Goal: Task Accomplishment & Management: Manage account settings

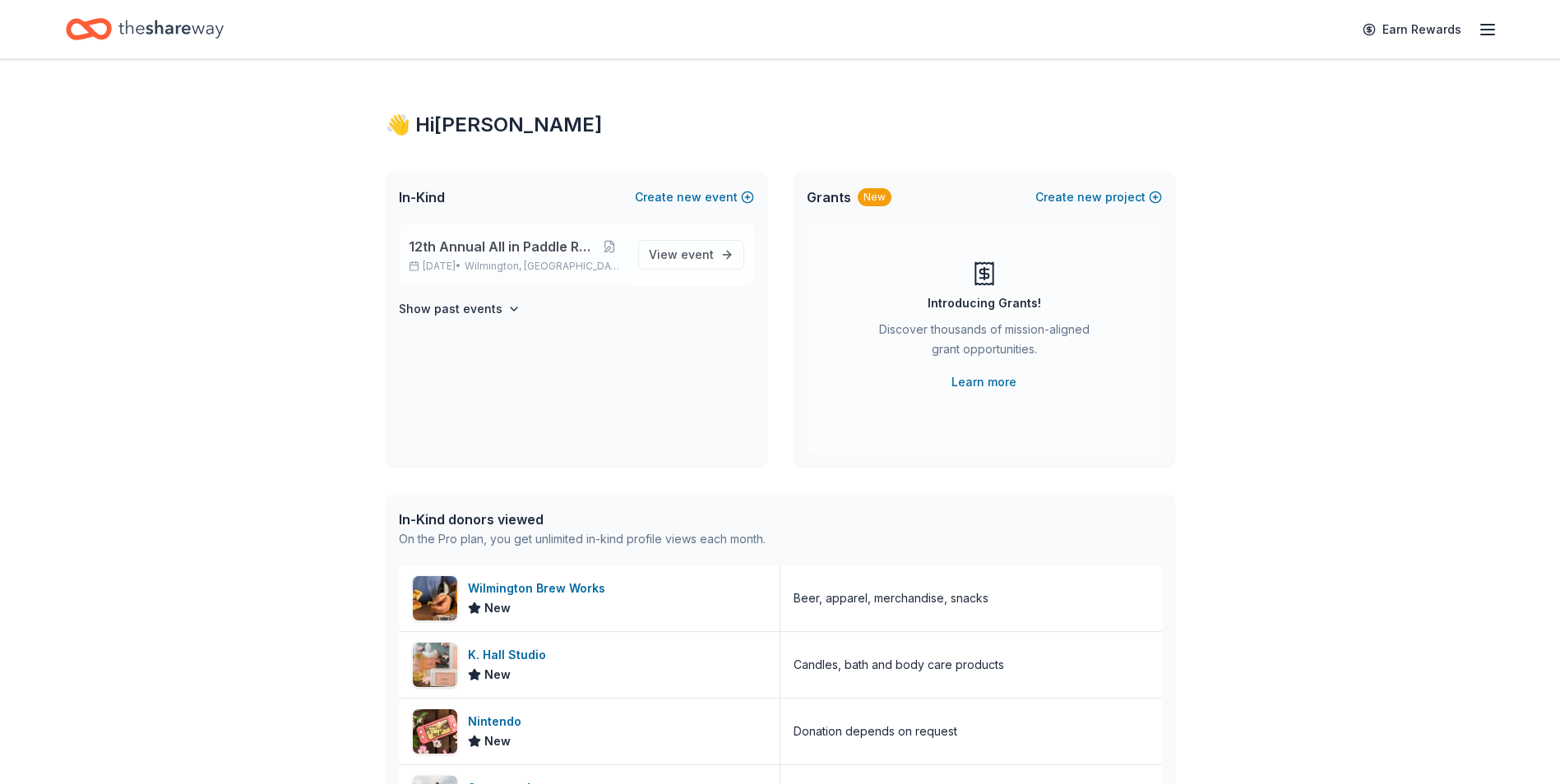
click at [500, 257] on div "12th Annual All in Paddle Raffle Nov 08, 2025 • Wilmington, DE" at bounding box center [517, 254] width 216 height 36
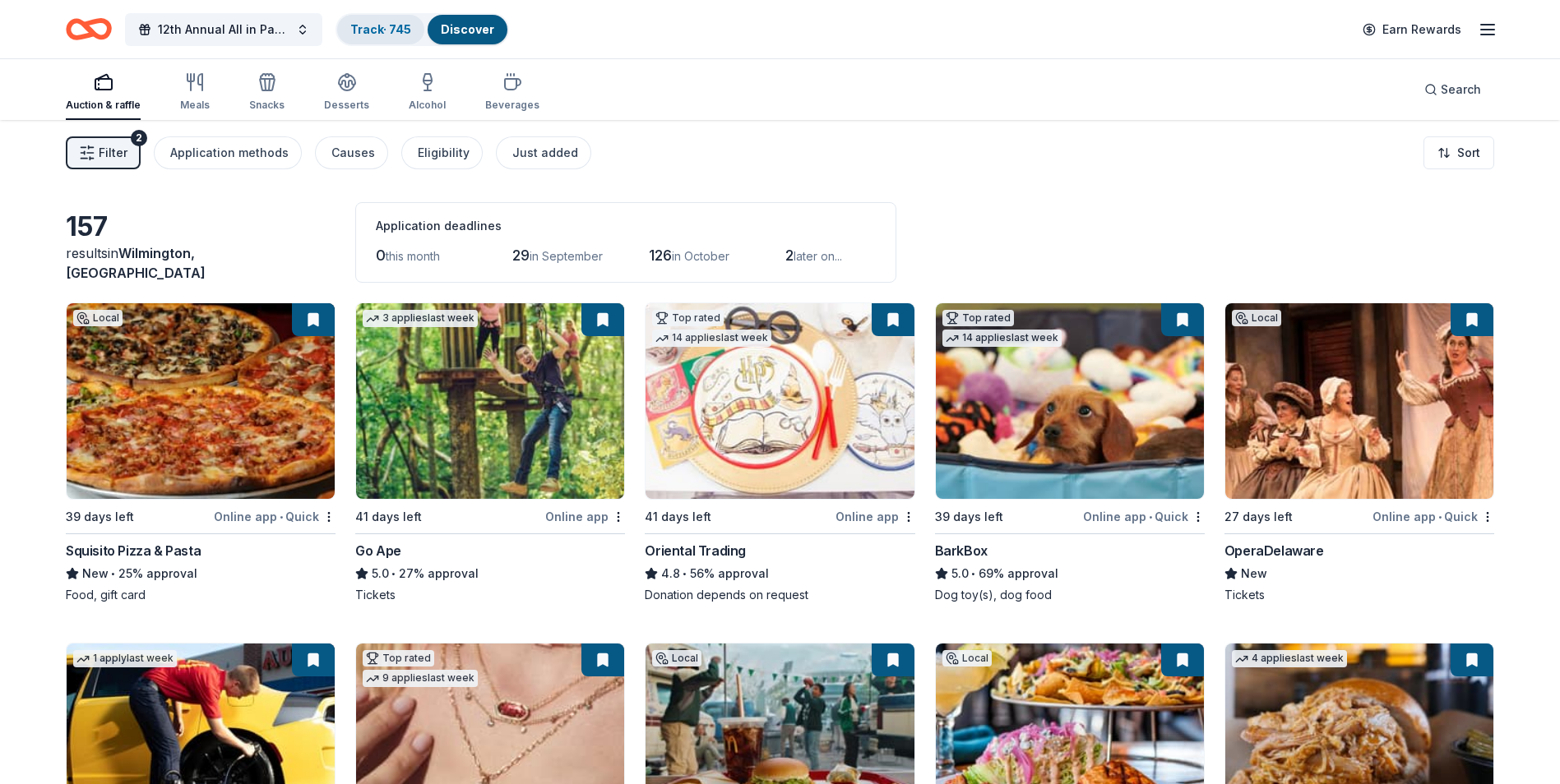
click at [370, 32] on link "Track · 745" at bounding box center [380, 29] width 61 height 14
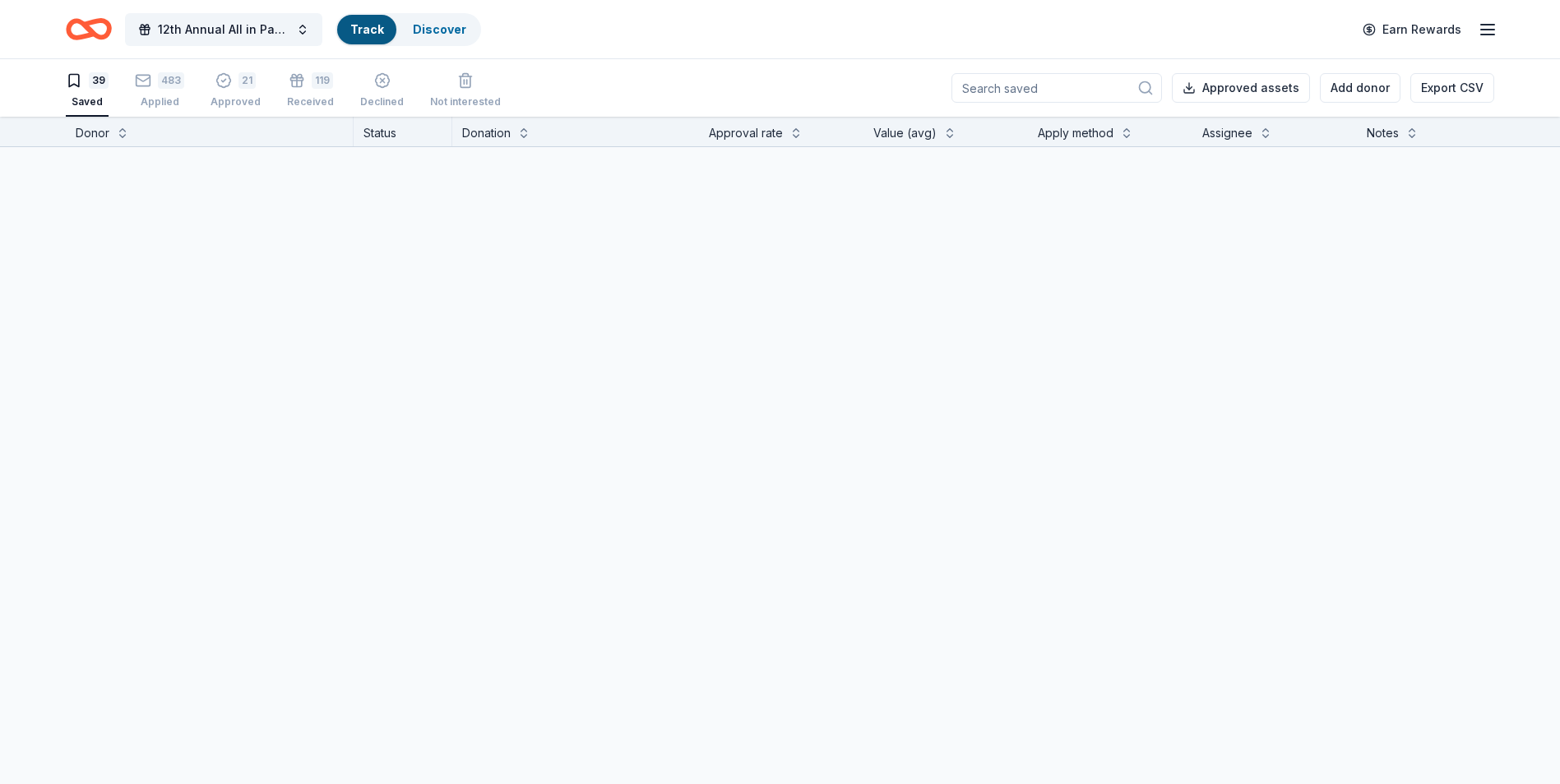
scroll to position [1, 0]
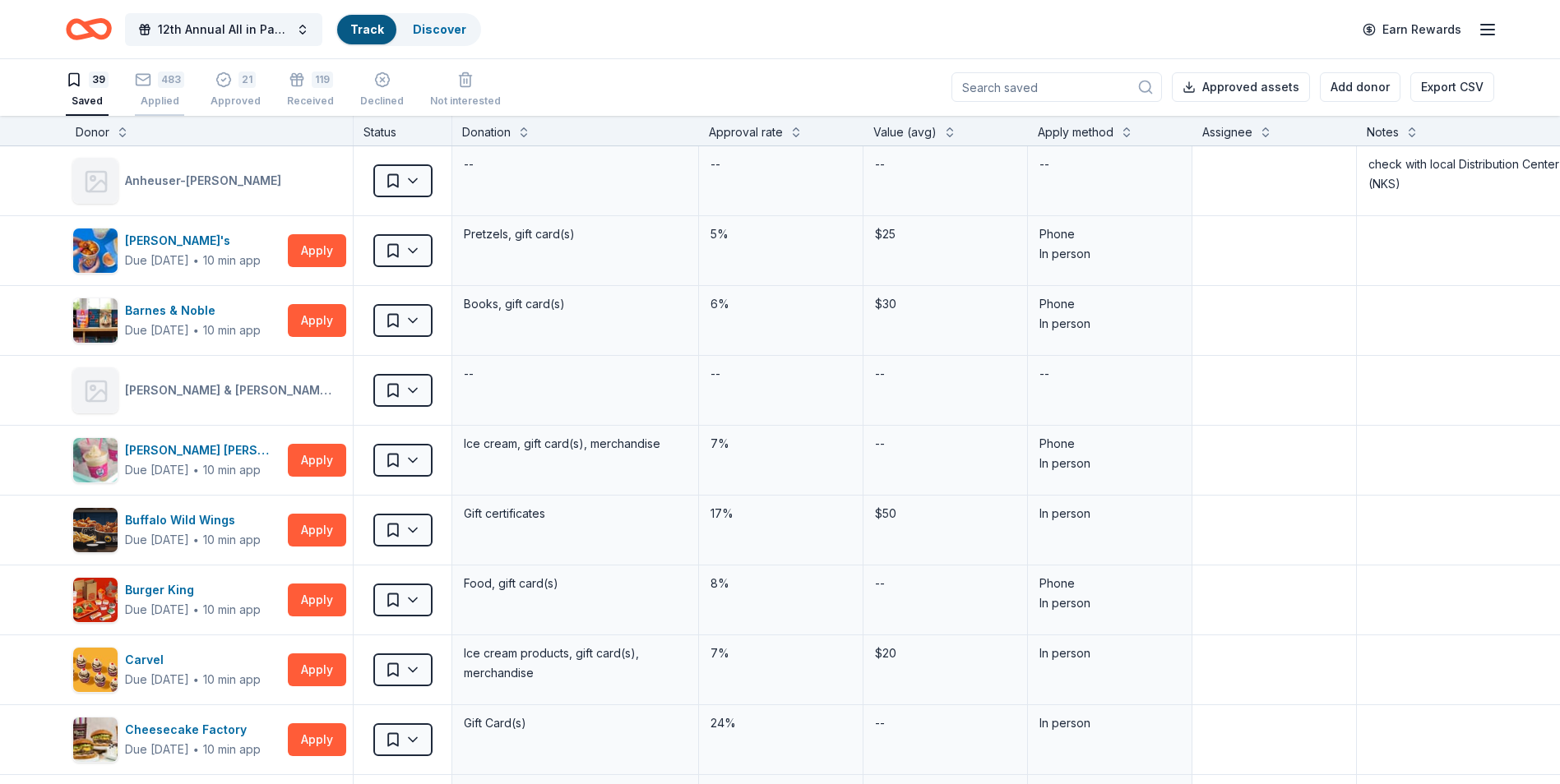
click at [160, 99] on div "Applied" at bounding box center [159, 100] width 49 height 13
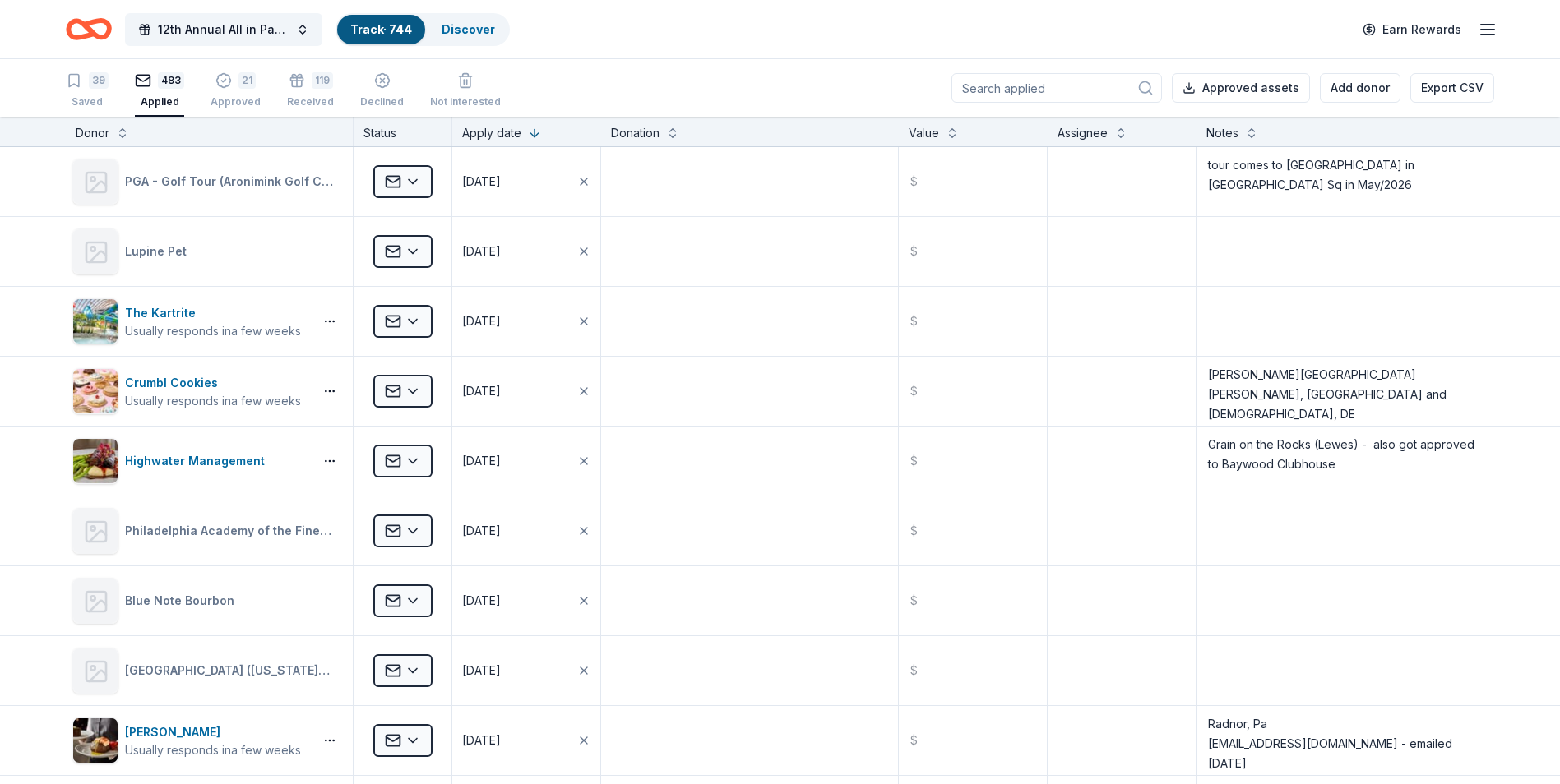
click at [1009, 84] on input at bounding box center [1057, 87] width 210 height 29
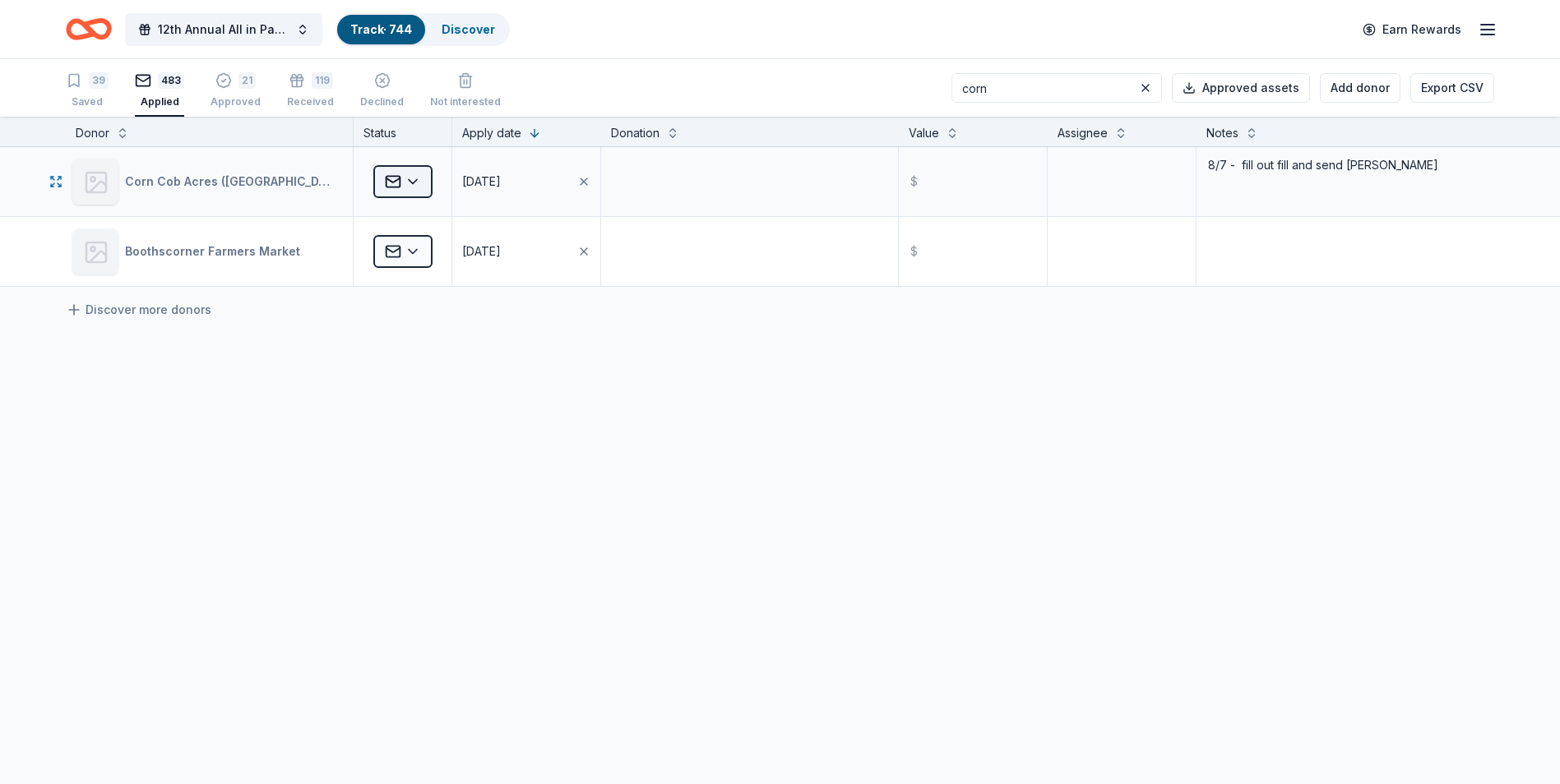
type input "corn"
click at [415, 186] on html "12th Annual All in Paddle Raffle Track · 744 Discover Earn Rewards 39 Saved 483…" at bounding box center [780, 392] width 1560 height 784
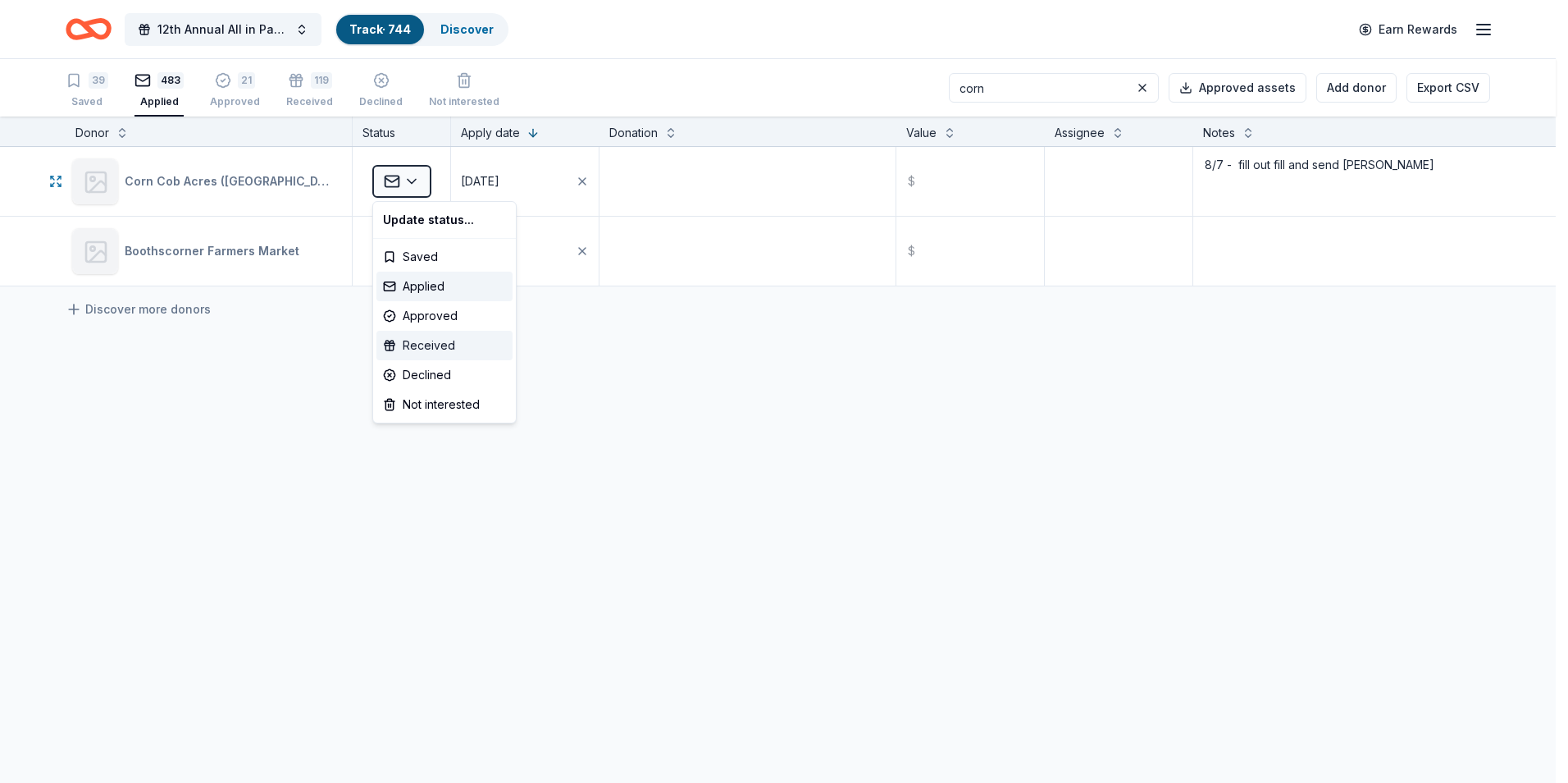
click at [420, 345] on div "Received" at bounding box center [444, 345] width 136 height 29
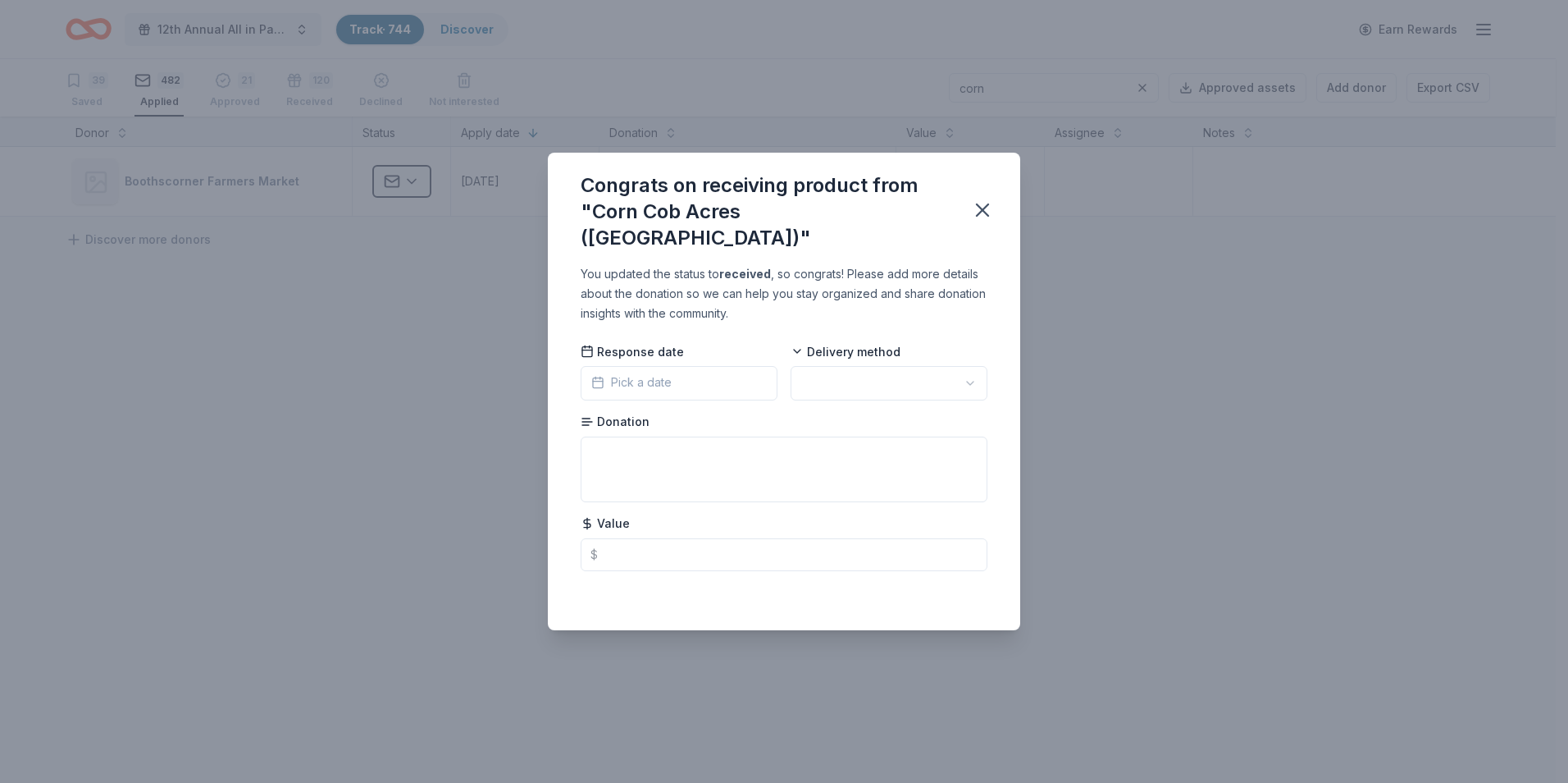
click at [736, 369] on button "Pick a date" at bounding box center [679, 383] width 197 height 34
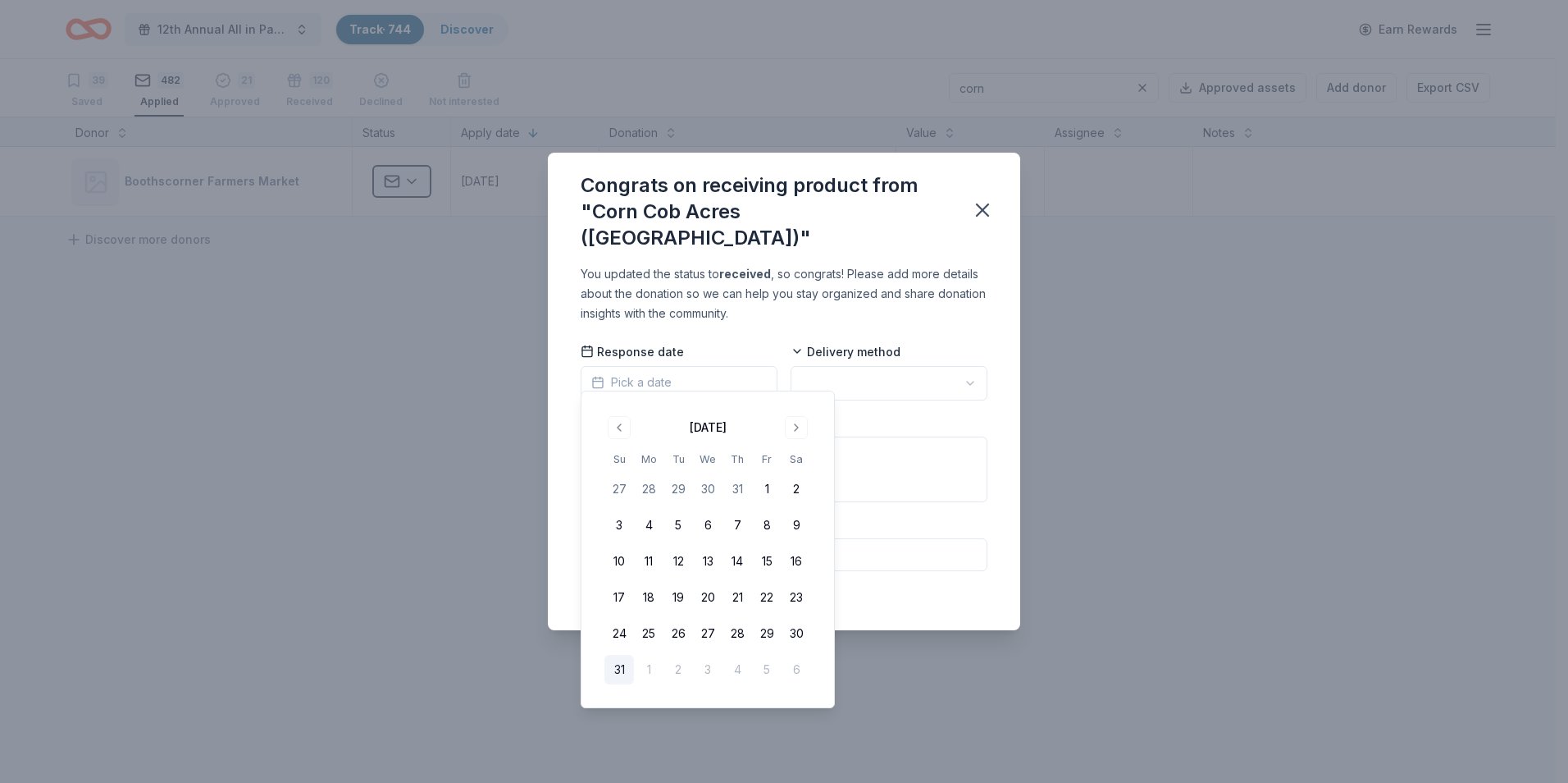
click at [961, 370] on html "12th Annual All in Paddle Raffle Track · 744 Discover Earn Rewards 39 Saved 482…" at bounding box center [784, 392] width 1568 height 783
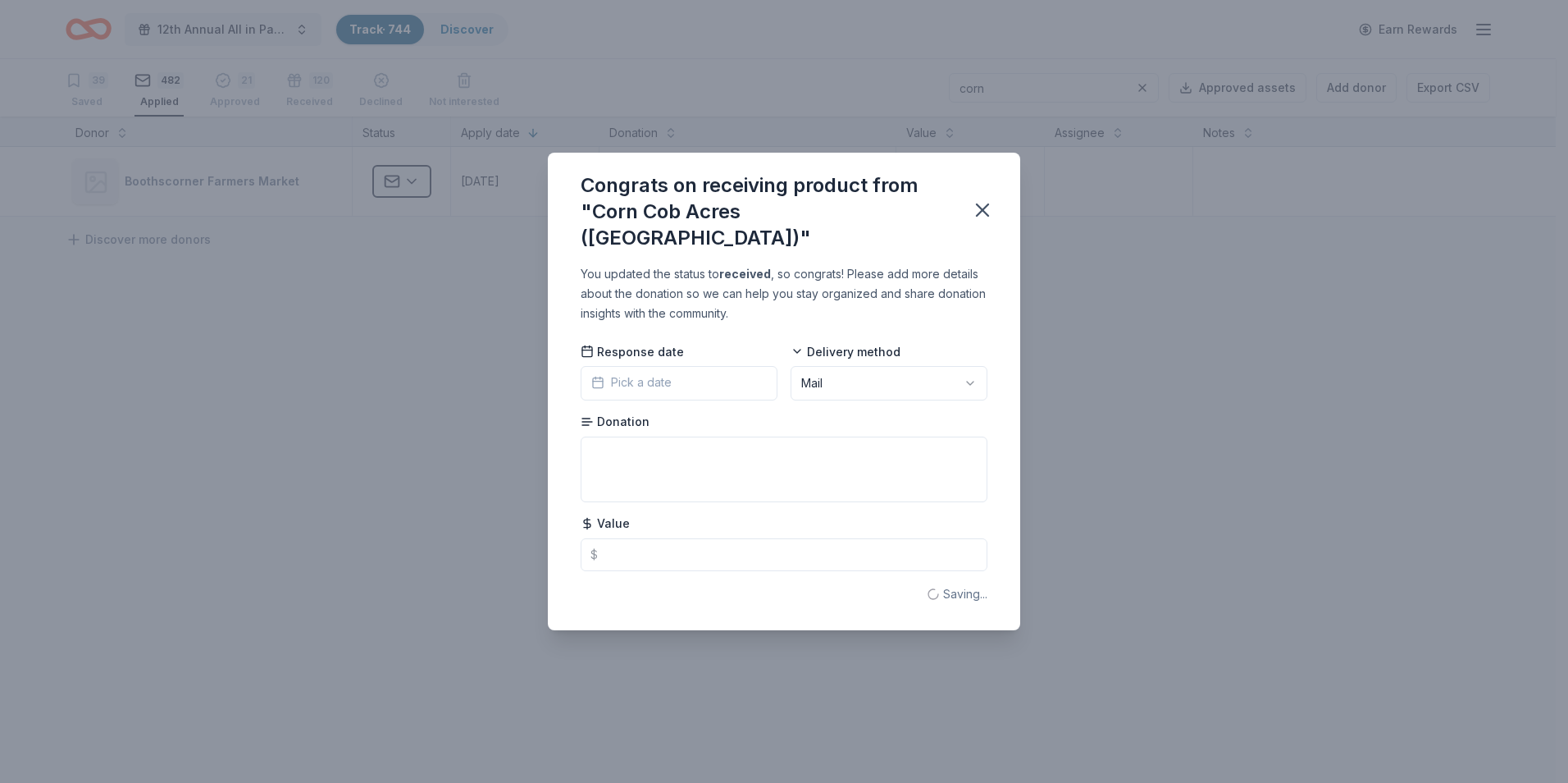
click at [655, 373] on span "Pick a date" at bounding box center [632, 383] width 80 height 20
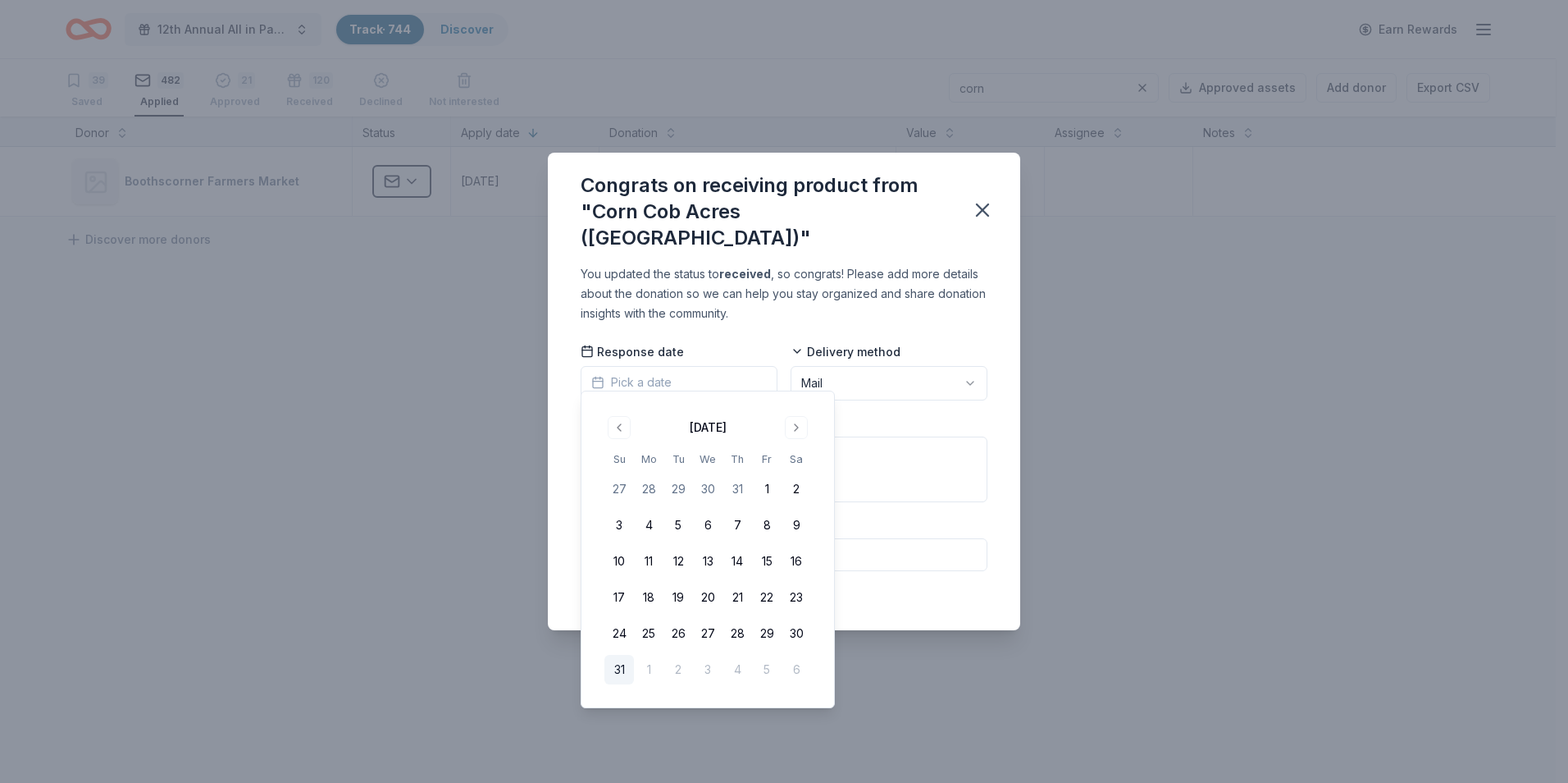
click at [618, 668] on button "31" at bounding box center [619, 670] width 29 height 29
click at [1095, 369] on div "Congrats on receiving product from "Corn Cob Acres (Lancaster)" You updated the…" at bounding box center [784, 392] width 1568 height 783
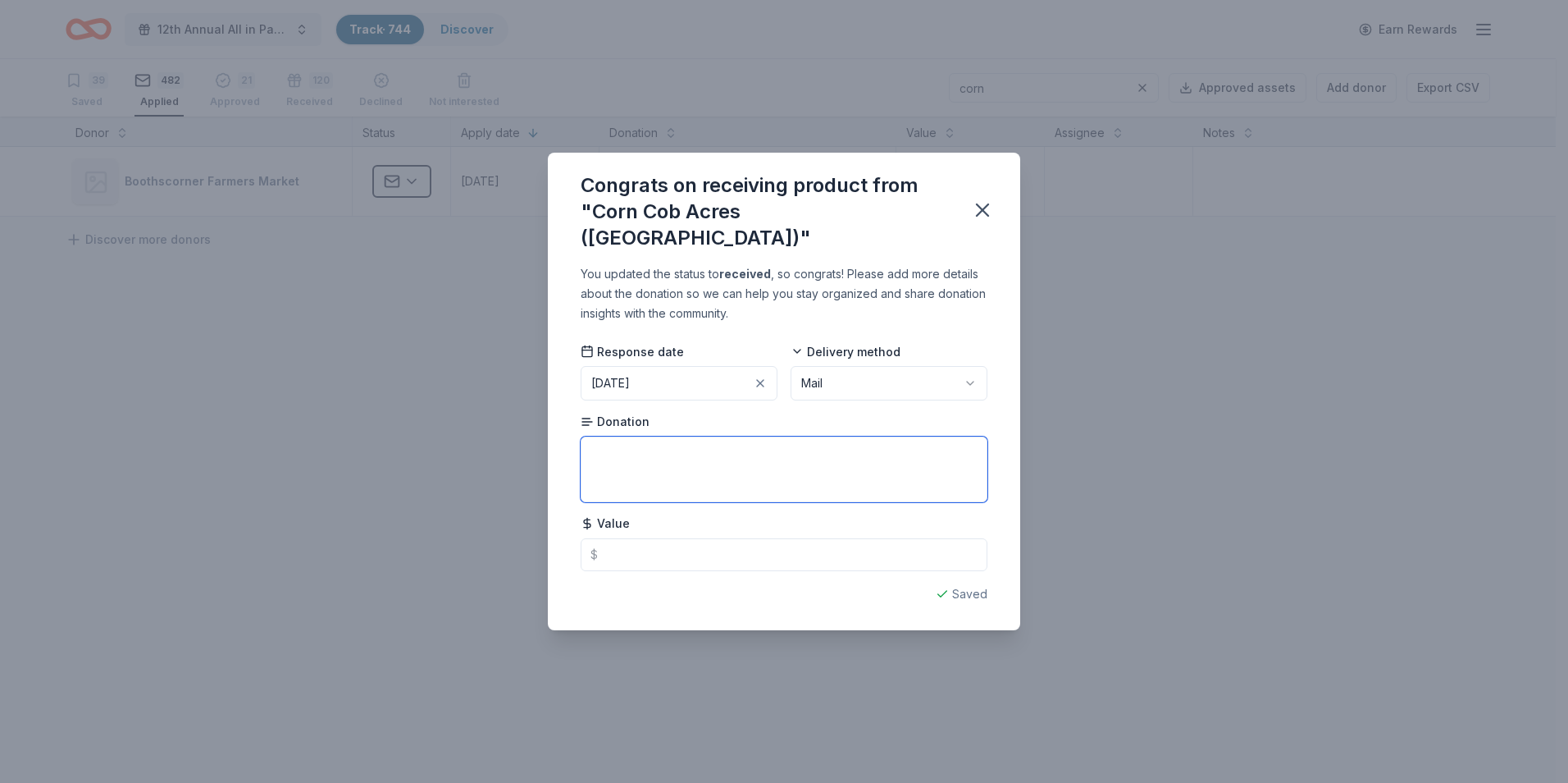
click at [634, 437] on textarea at bounding box center [784, 469] width 407 height 66
type textarea "2 tics"
click at [637, 539] on input "text" at bounding box center [784, 554] width 407 height 32
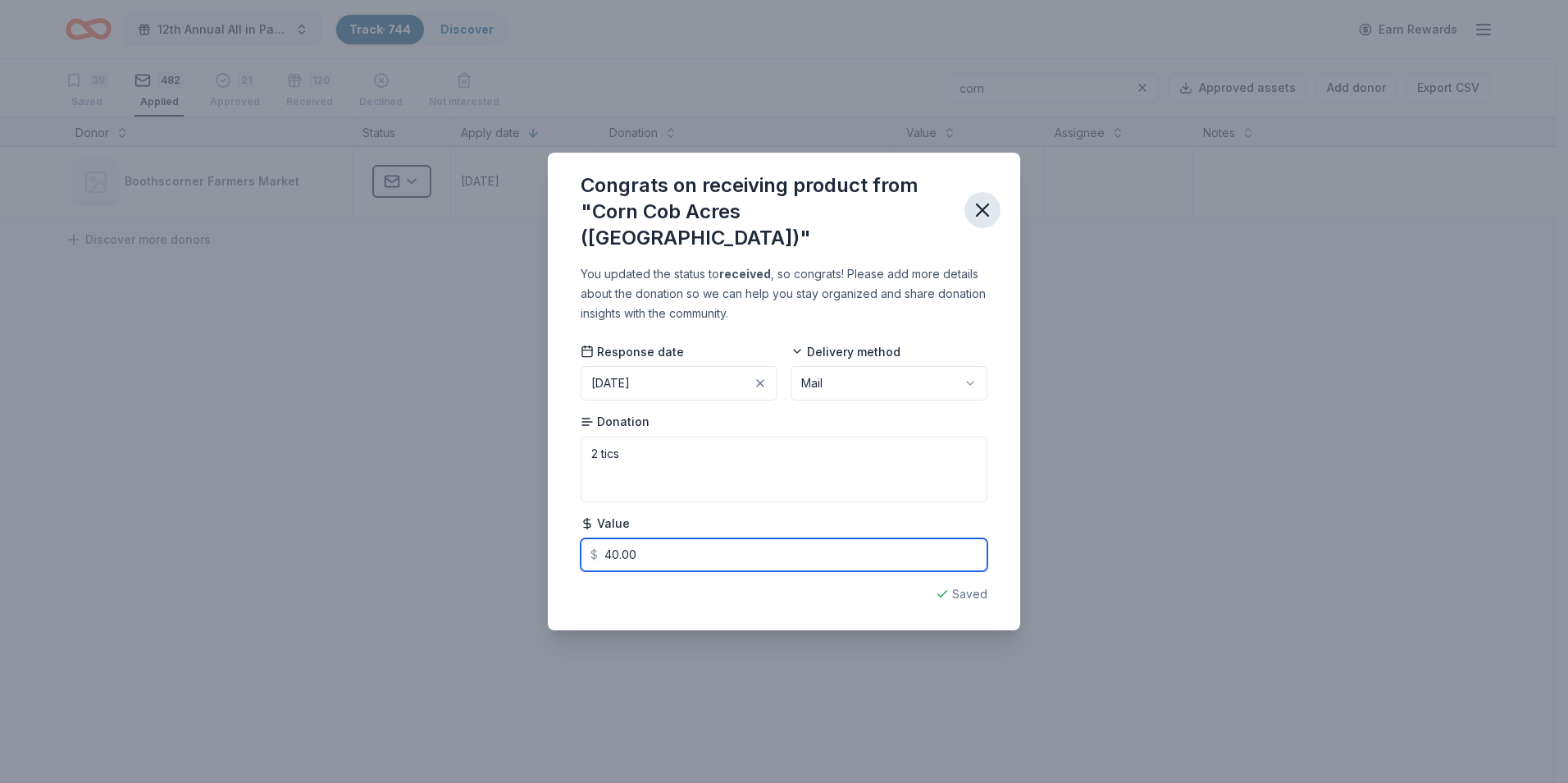
type input "40.00"
click at [983, 214] on icon "button" at bounding box center [982, 209] width 23 height 23
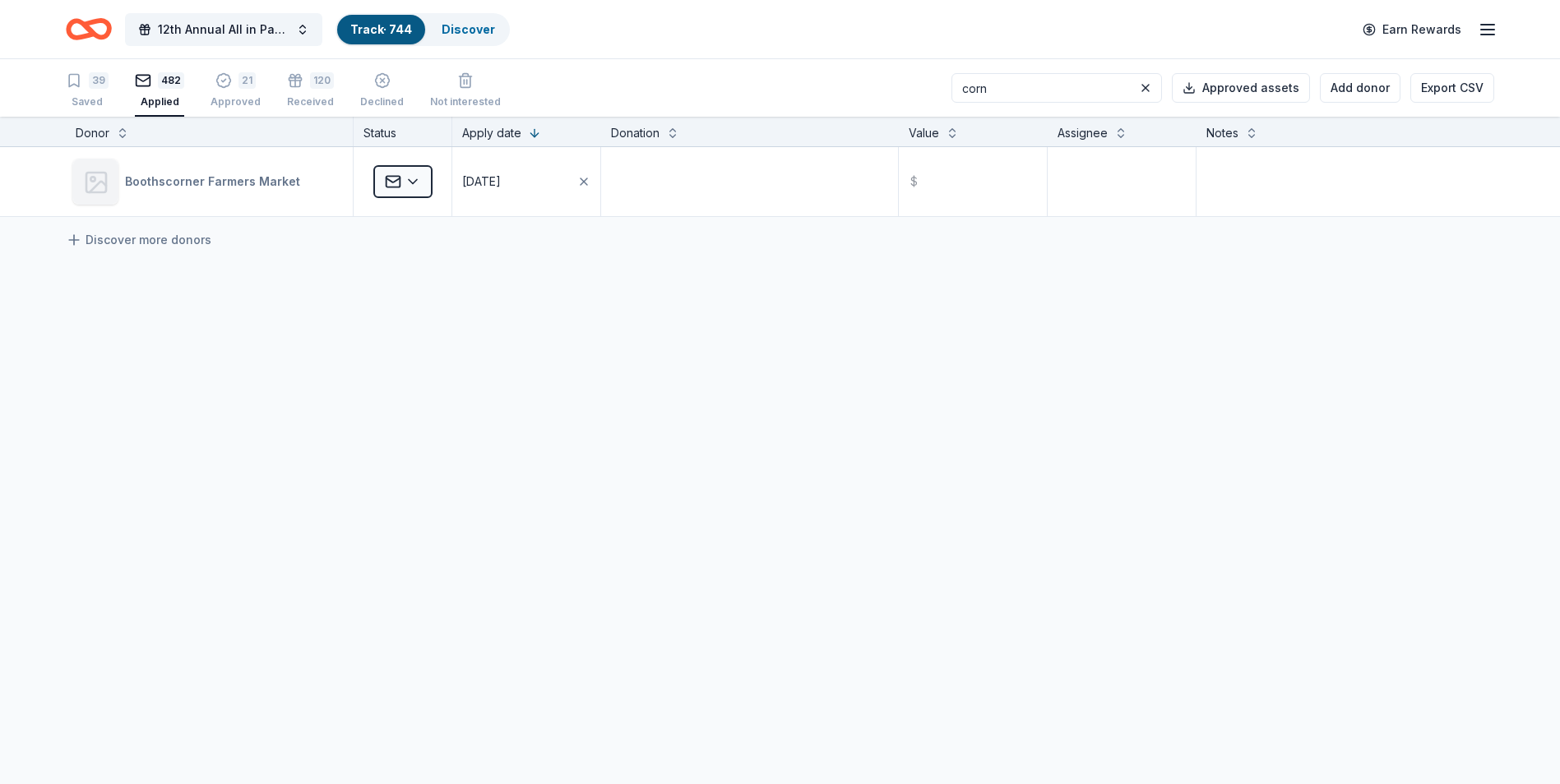
drag, startPoint x: 1021, startPoint y: 88, endPoint x: 981, endPoint y: 86, distance: 40.0
click at [981, 86] on input "corn" at bounding box center [1057, 87] width 210 height 29
click at [239, 93] on div "21 Approved" at bounding box center [235, 90] width 50 height 36
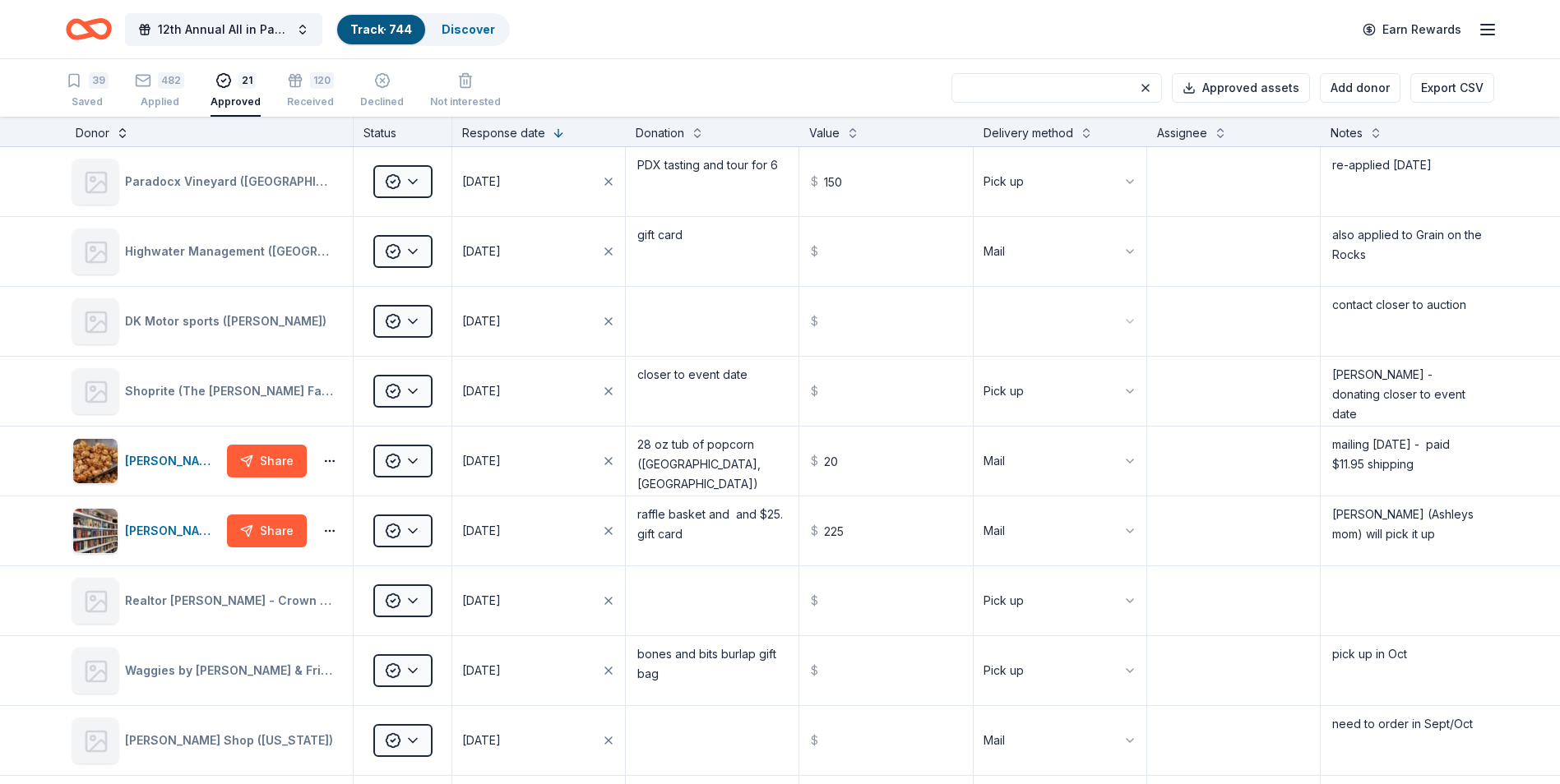
click at [123, 134] on button at bounding box center [122, 131] width 13 height 17
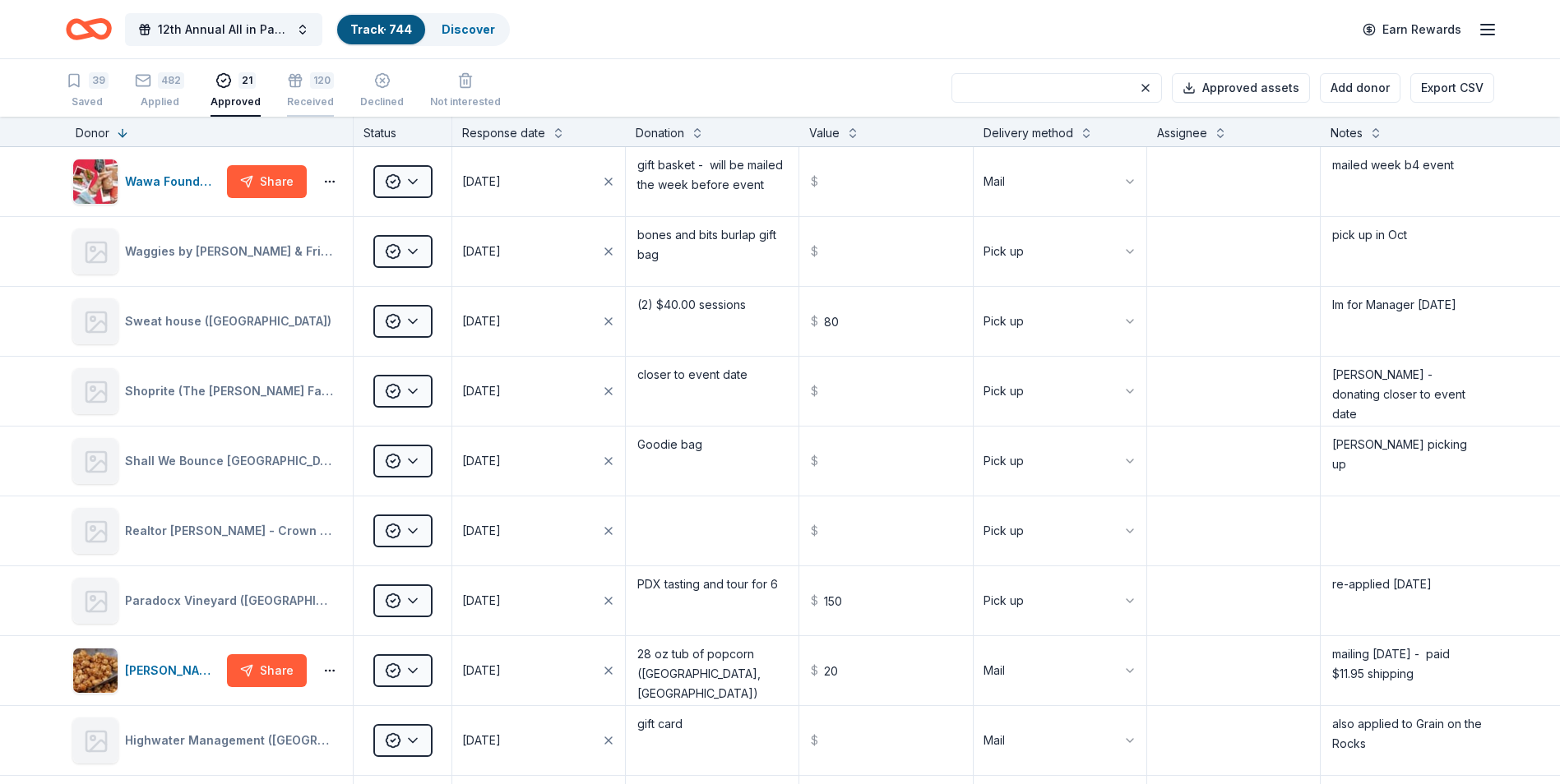
click at [310, 96] on div "Received" at bounding box center [311, 92] width 47 height 13
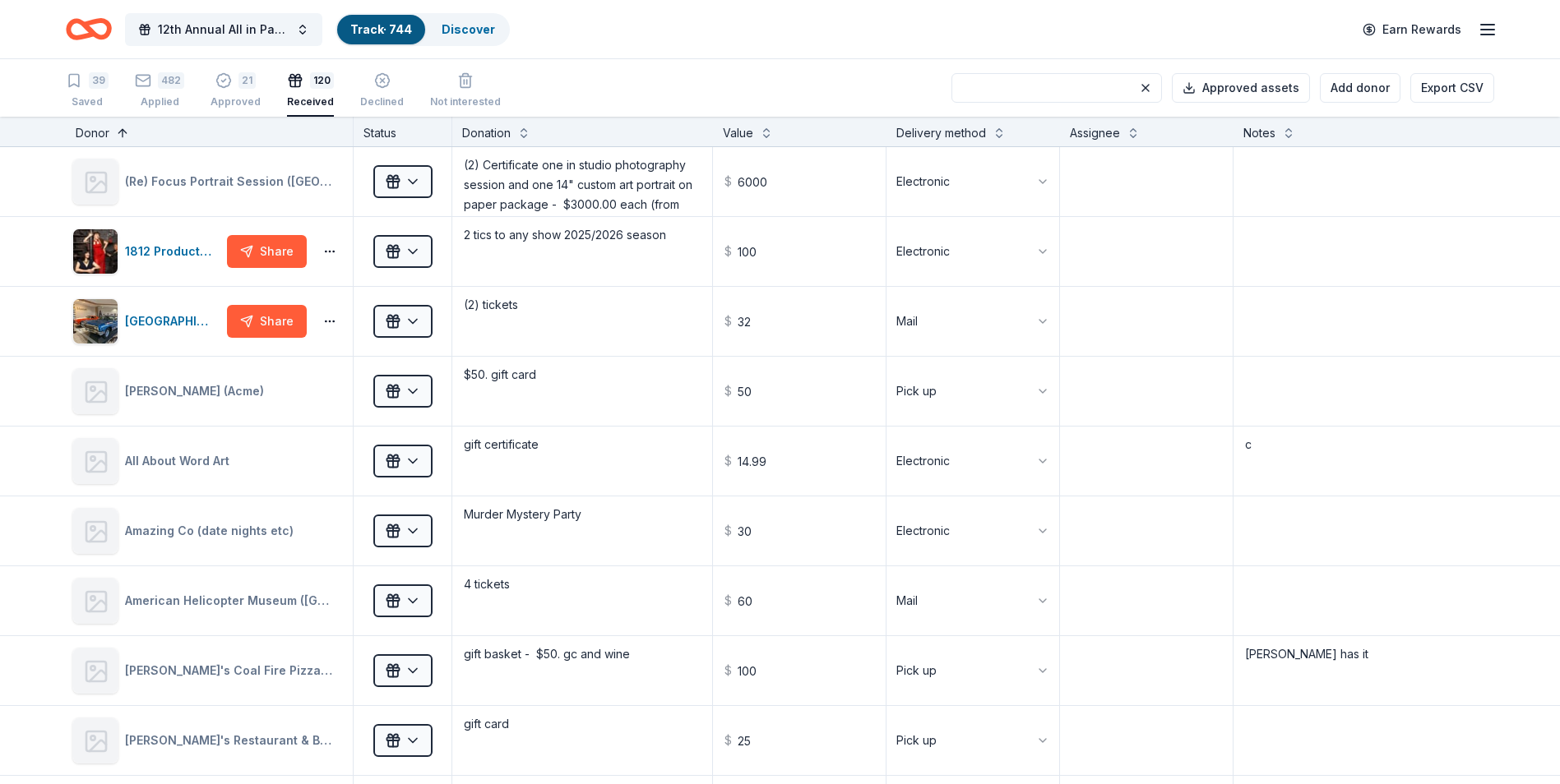
click at [119, 130] on button at bounding box center [122, 131] width 13 height 17
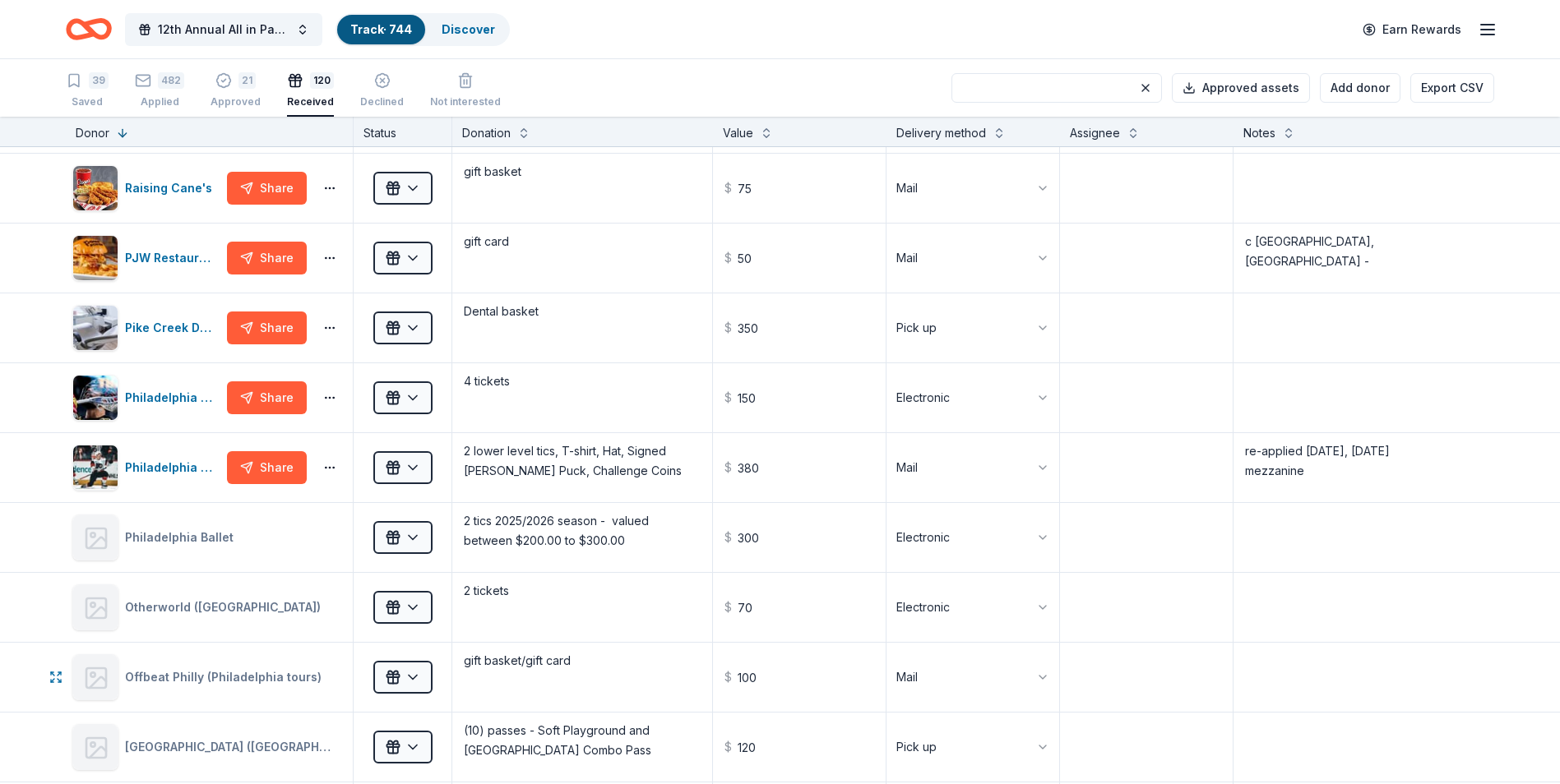
scroll to position [2301, 0]
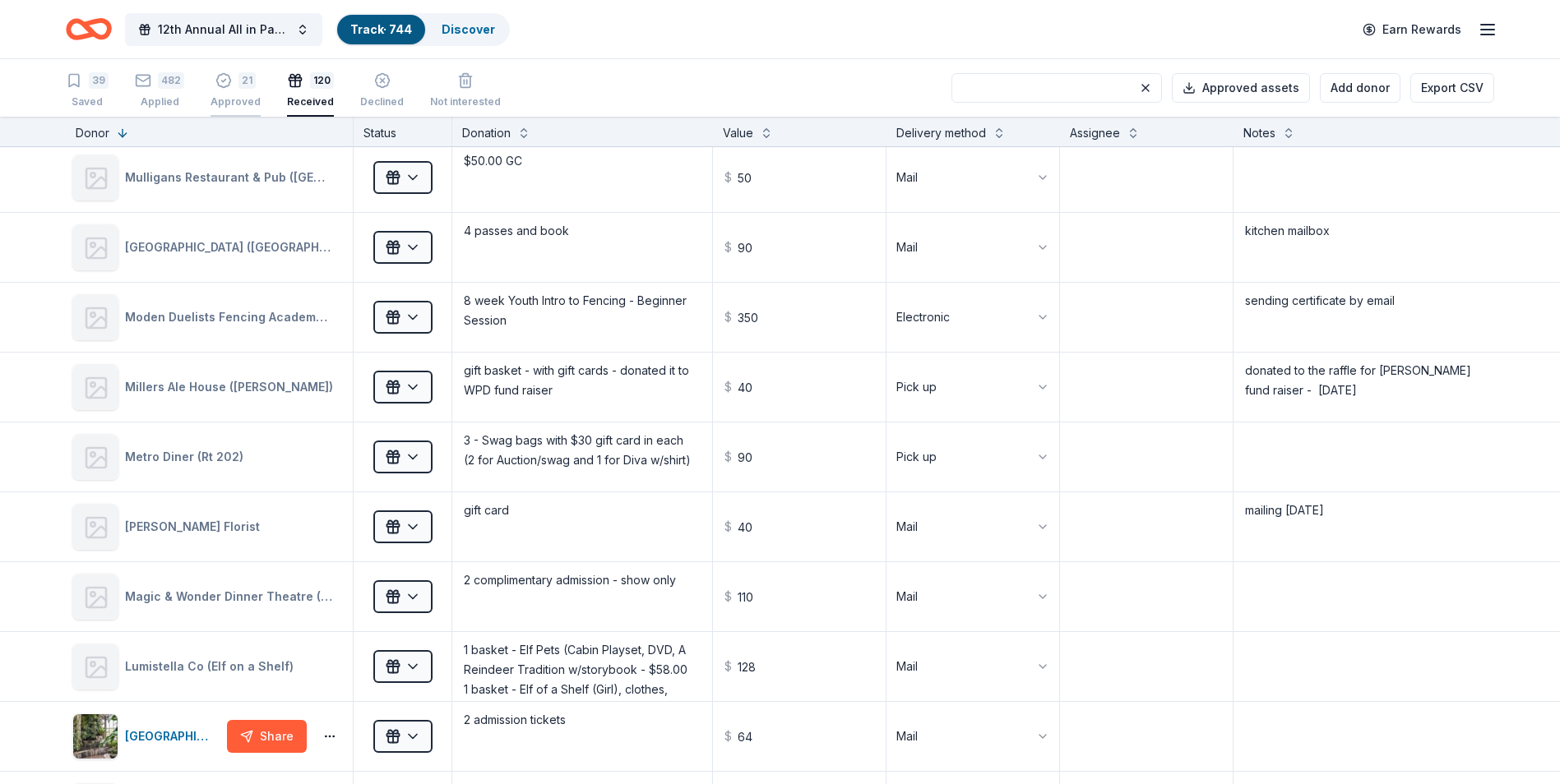
click at [232, 77] on div "21" at bounding box center [235, 81] width 50 height 17
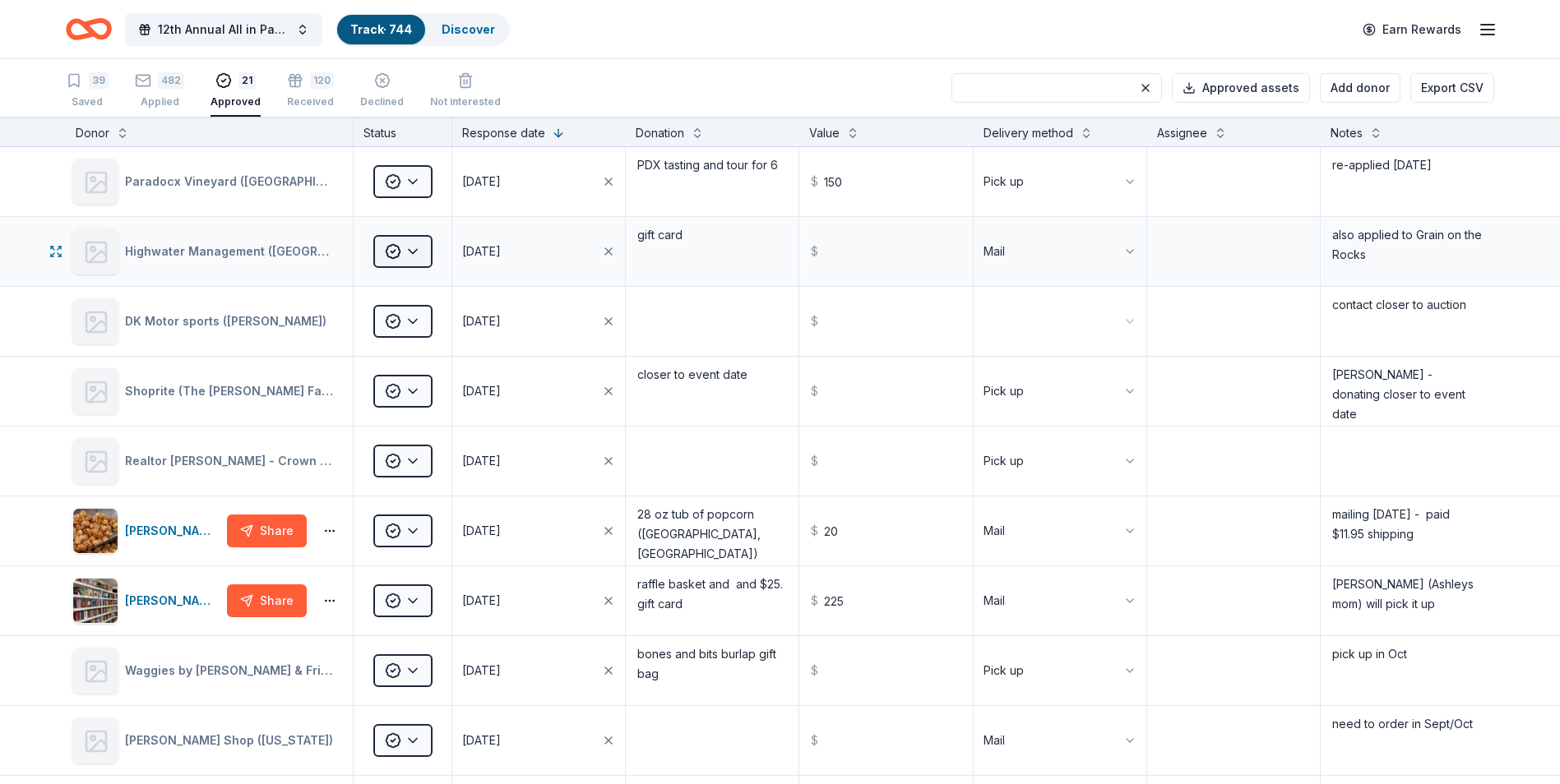
click at [413, 249] on html "12th Annual All in Paddle Raffle Track · 744 Discover Earn Rewards 39 Saved 482…" at bounding box center [780, 392] width 1560 height 784
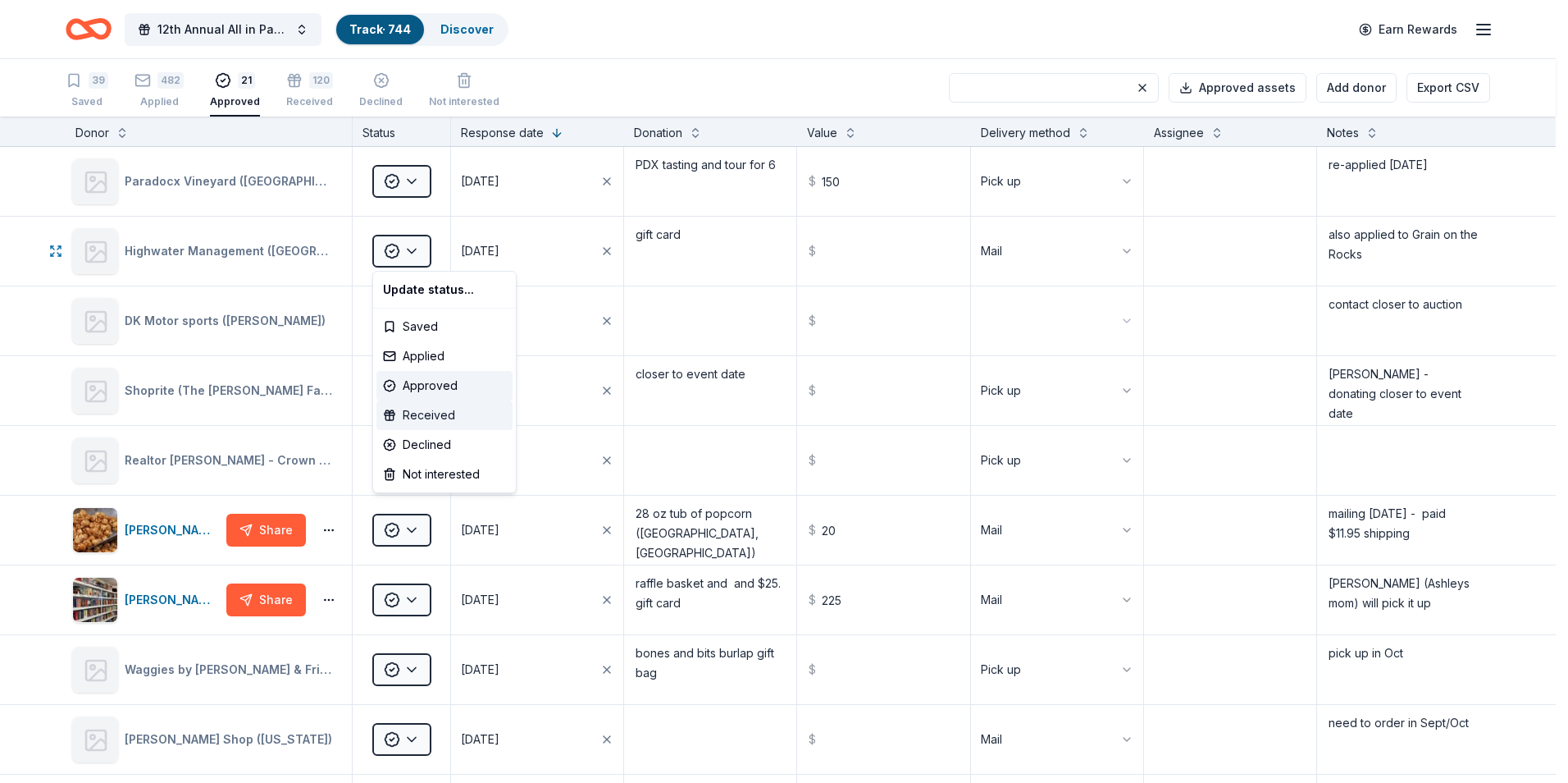
click at [419, 414] on div "Received" at bounding box center [444, 415] width 136 height 29
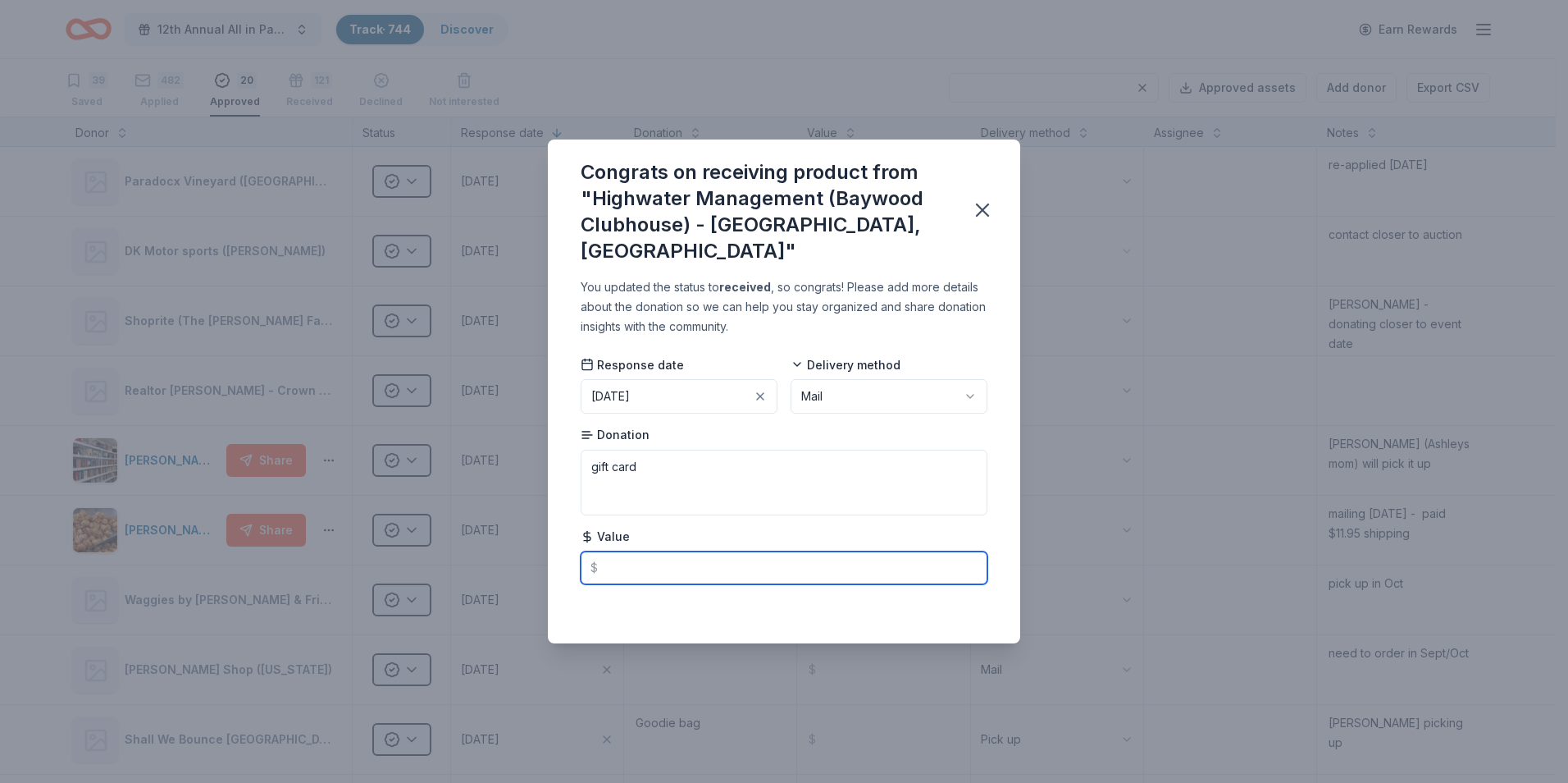
click at [655, 559] on input "text" at bounding box center [784, 567] width 407 height 32
type input "50.00"
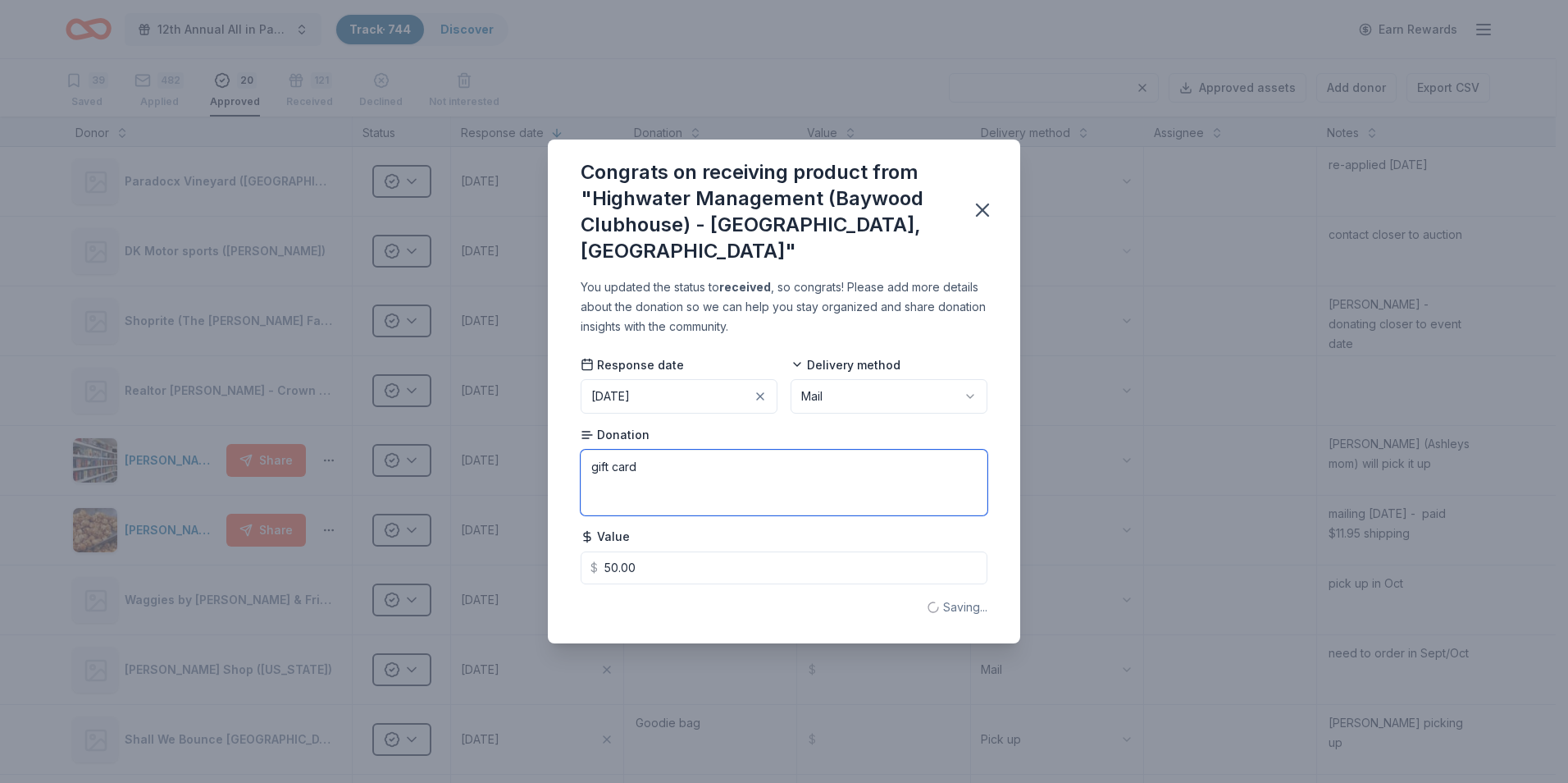
click at [655, 449] on textarea "gift card" at bounding box center [784, 482] width 407 height 66
type textarea "gift card to The Clubhouse at Baywood"
click at [980, 206] on icon "button" at bounding box center [983, 210] width 12 height 12
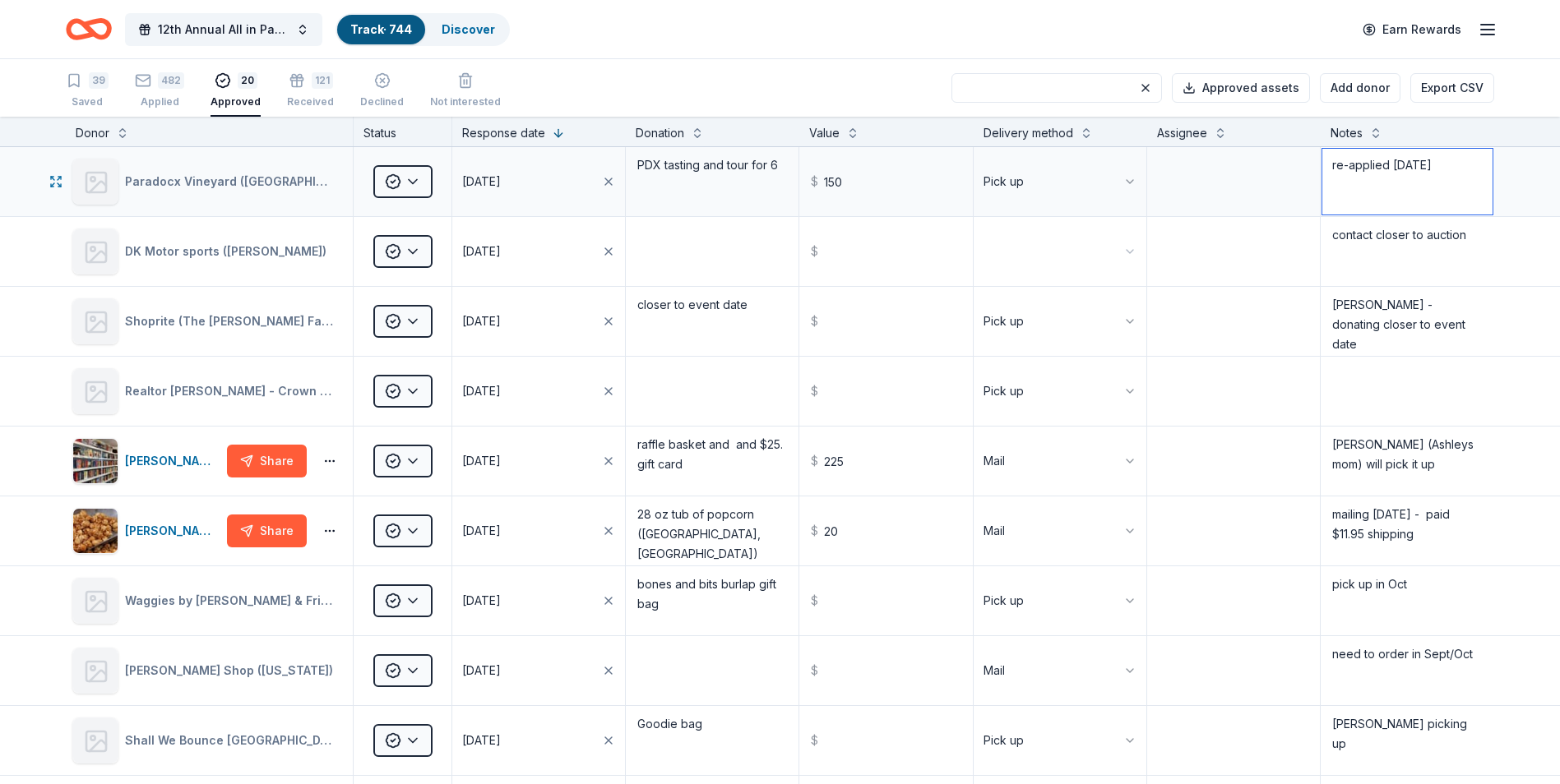
click at [1445, 161] on textarea "re-applied [DATE]" at bounding box center [1407, 181] width 170 height 66
type textarea "re-applied 8/22/25 - Mason picking up"
click at [1346, 269] on textarea "contact closer to auction" at bounding box center [1407, 252] width 170 height 66
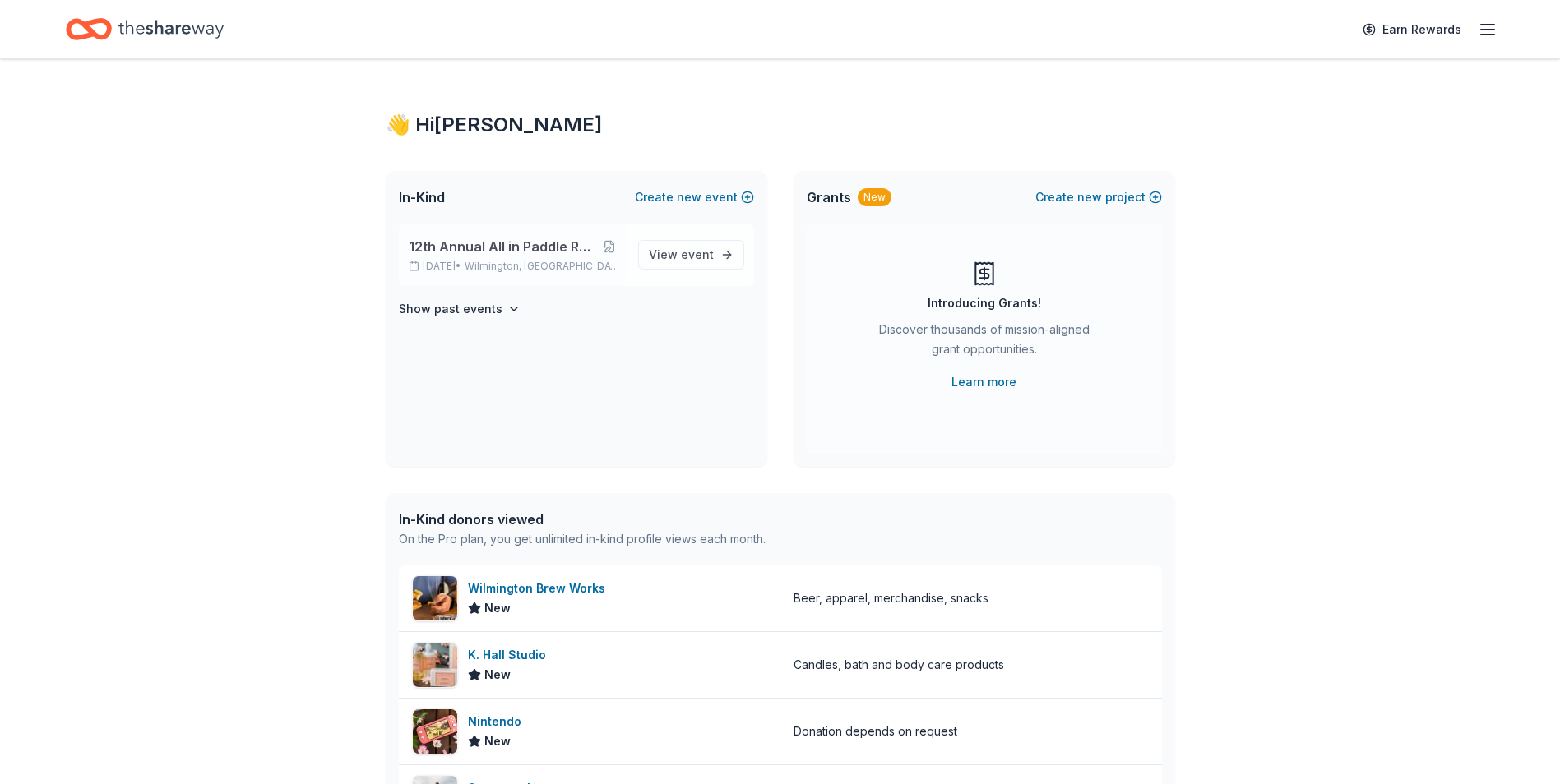
click at [486, 249] on span "12th Annual All in Paddle Raffle" at bounding box center [501, 247] width 186 height 20
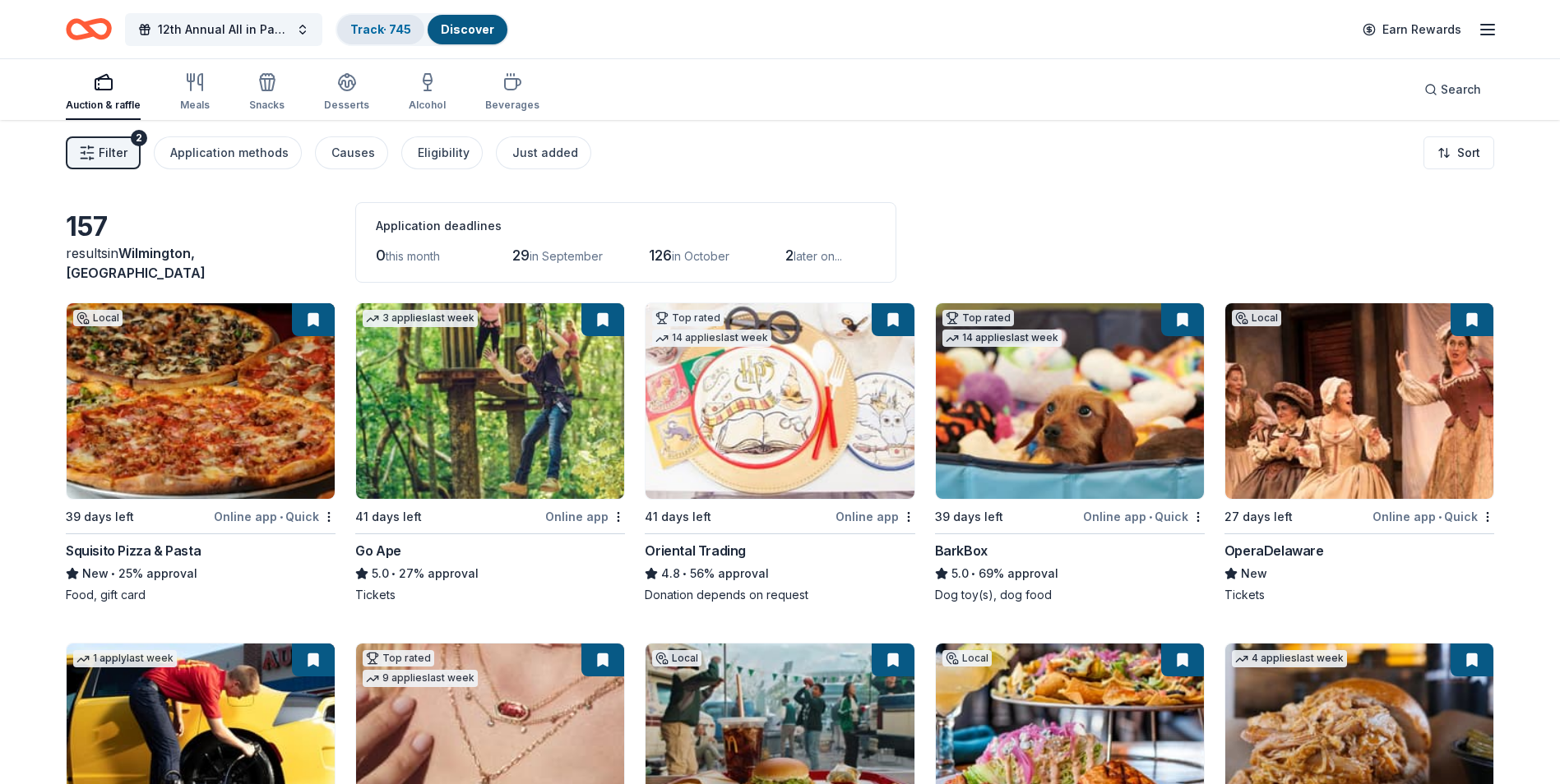
click at [377, 31] on link "Track · 745" at bounding box center [380, 29] width 61 height 14
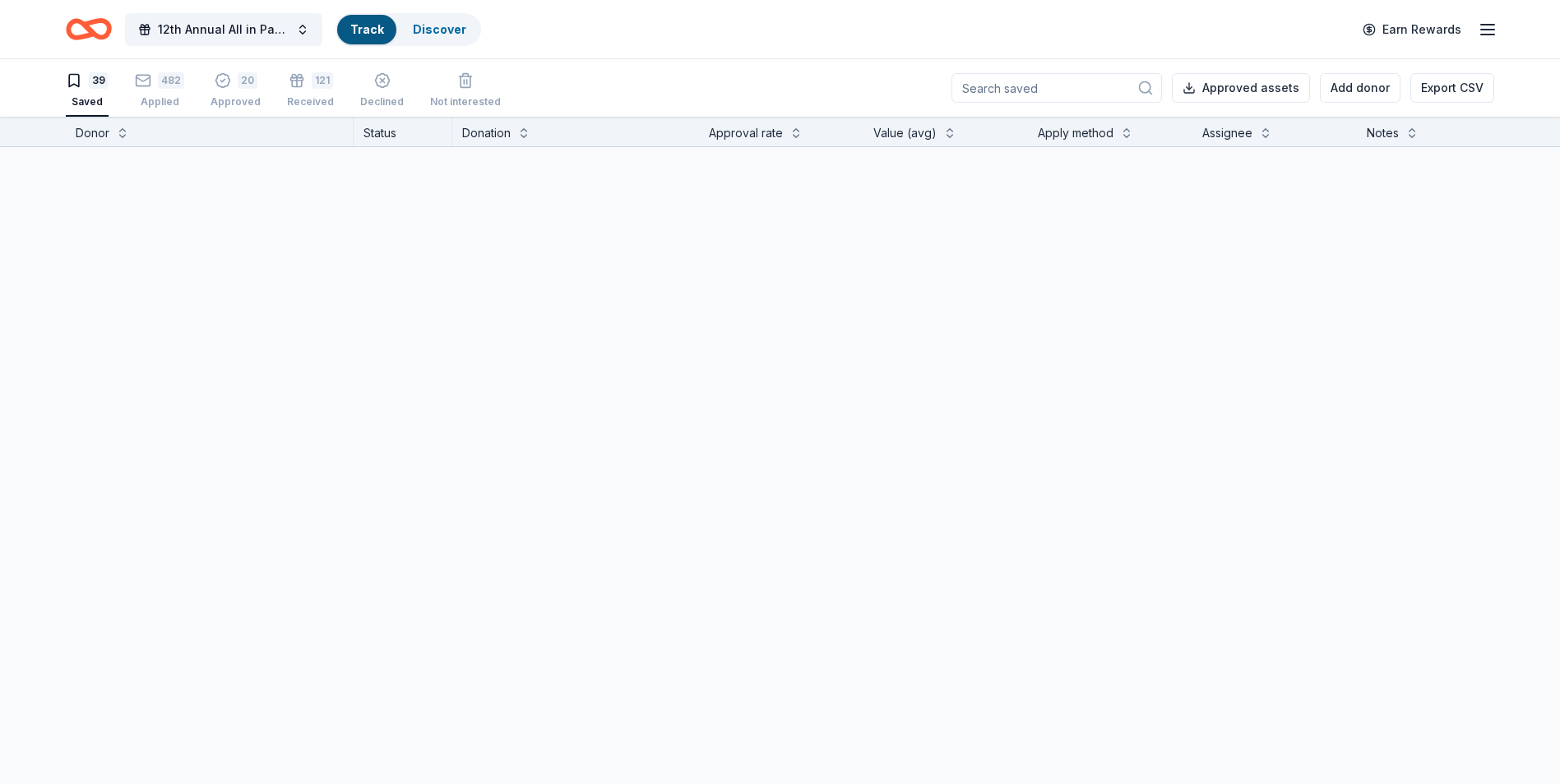
scroll to position [1, 0]
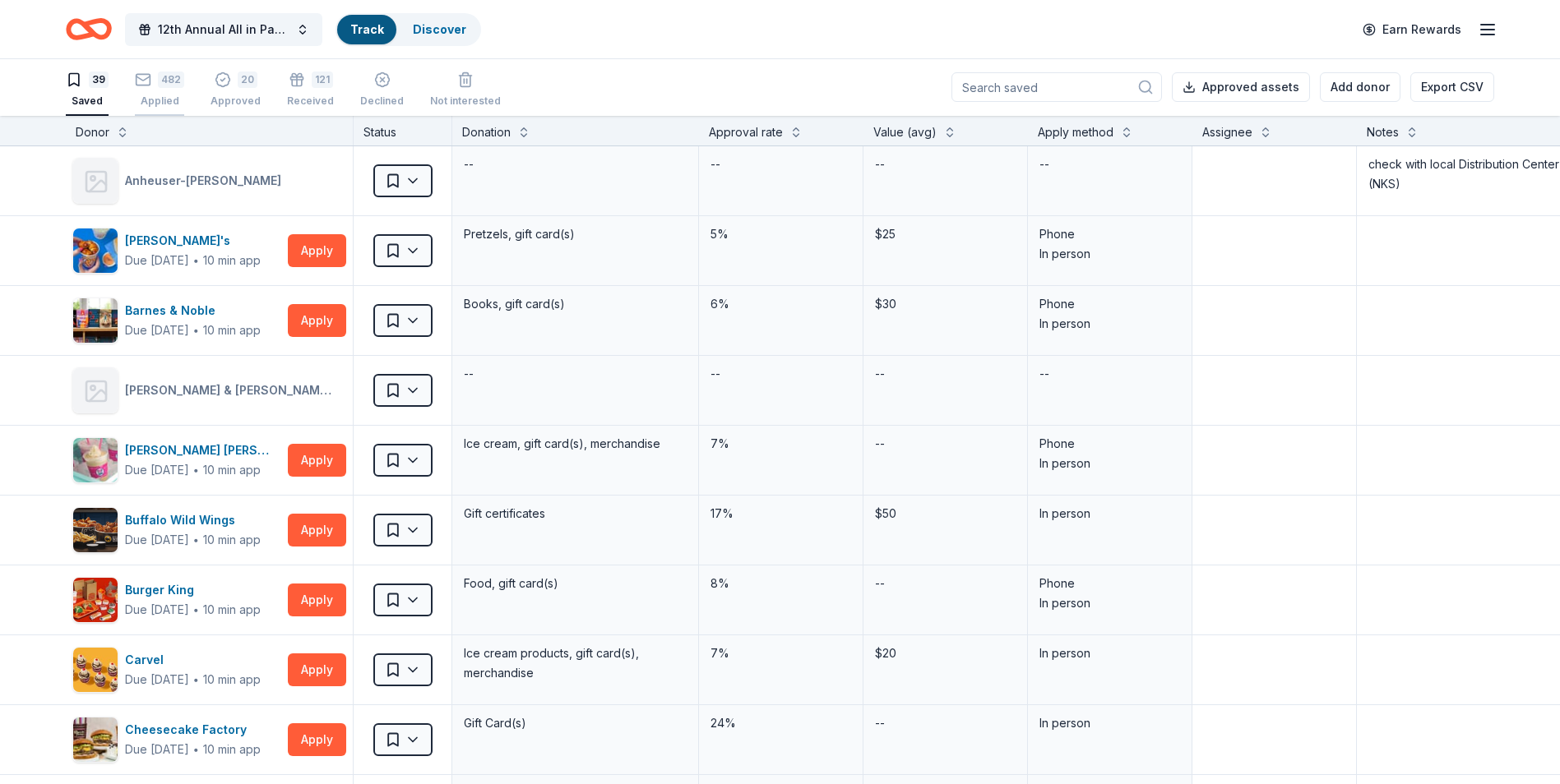
click at [163, 84] on div "482" at bounding box center [171, 80] width 27 height 17
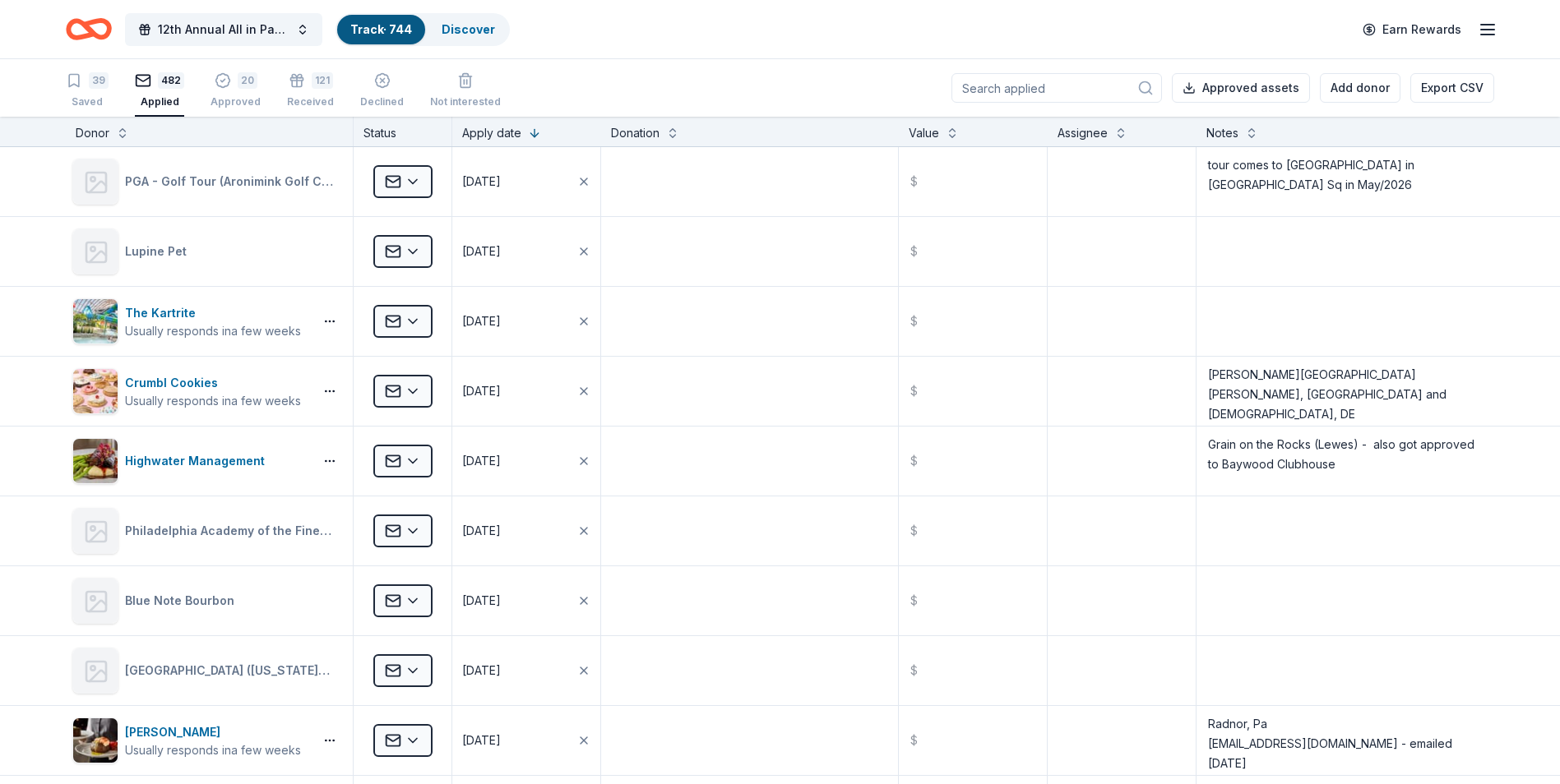
click at [1015, 87] on input at bounding box center [1057, 87] width 210 height 29
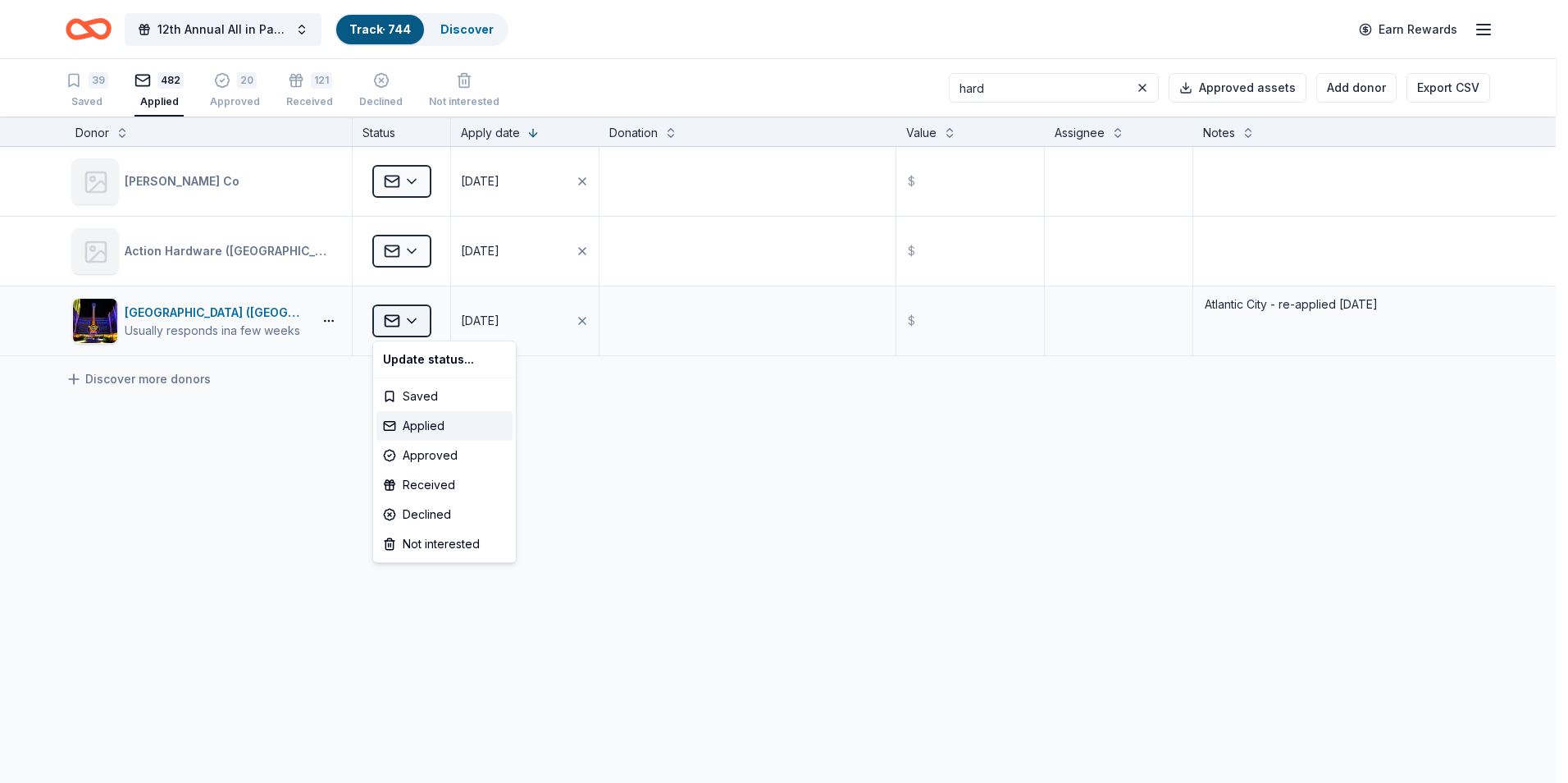
click at [415, 324] on html "12th Annual All in Paddle Raffle Track · 744 Discover Earn Rewards 39 Saved 482…" at bounding box center [784, 392] width 1568 height 783
click at [417, 513] on div "Declined" at bounding box center [444, 514] width 136 height 29
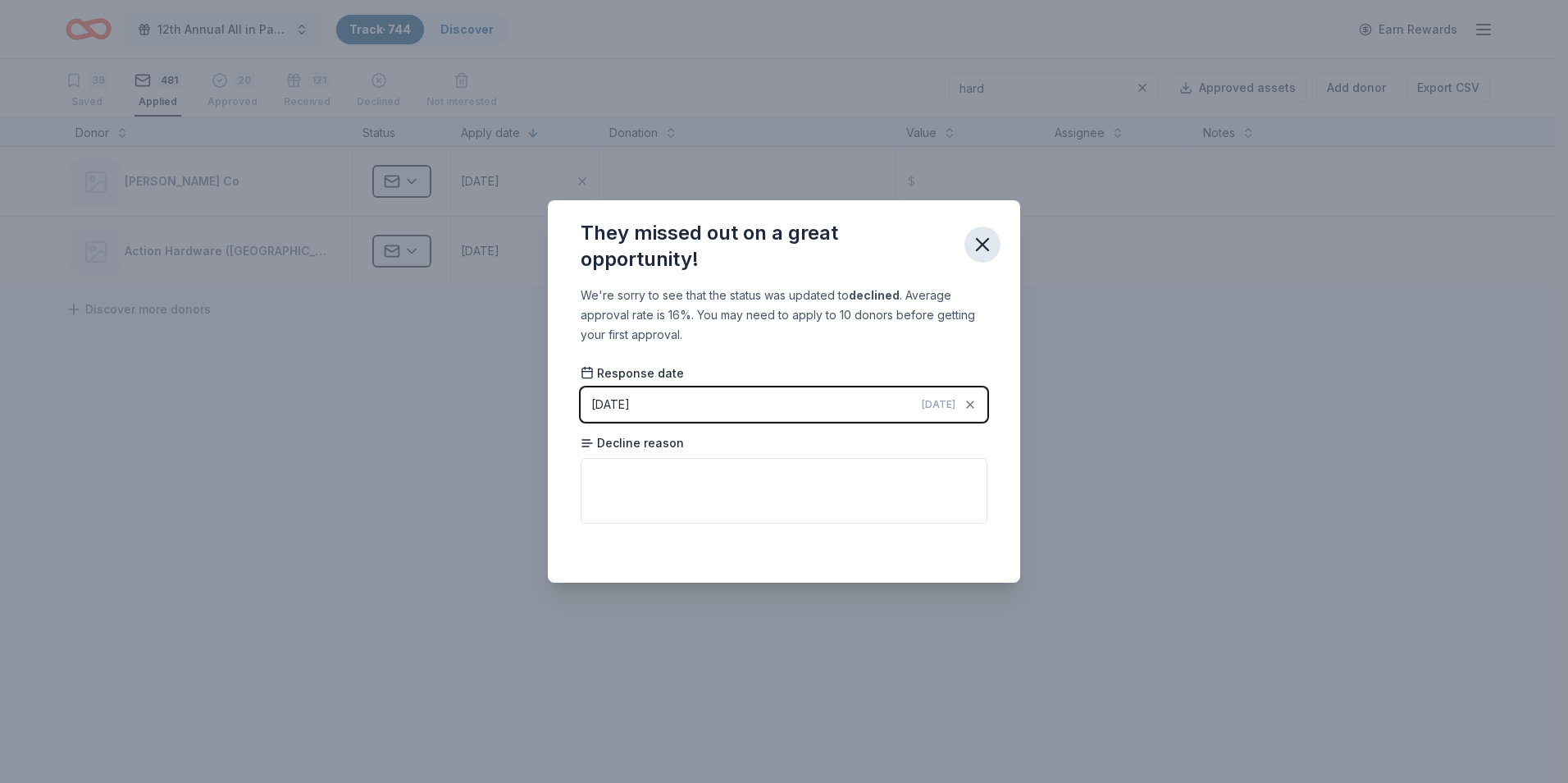
click at [983, 247] on icon "button" at bounding box center [982, 244] width 23 height 23
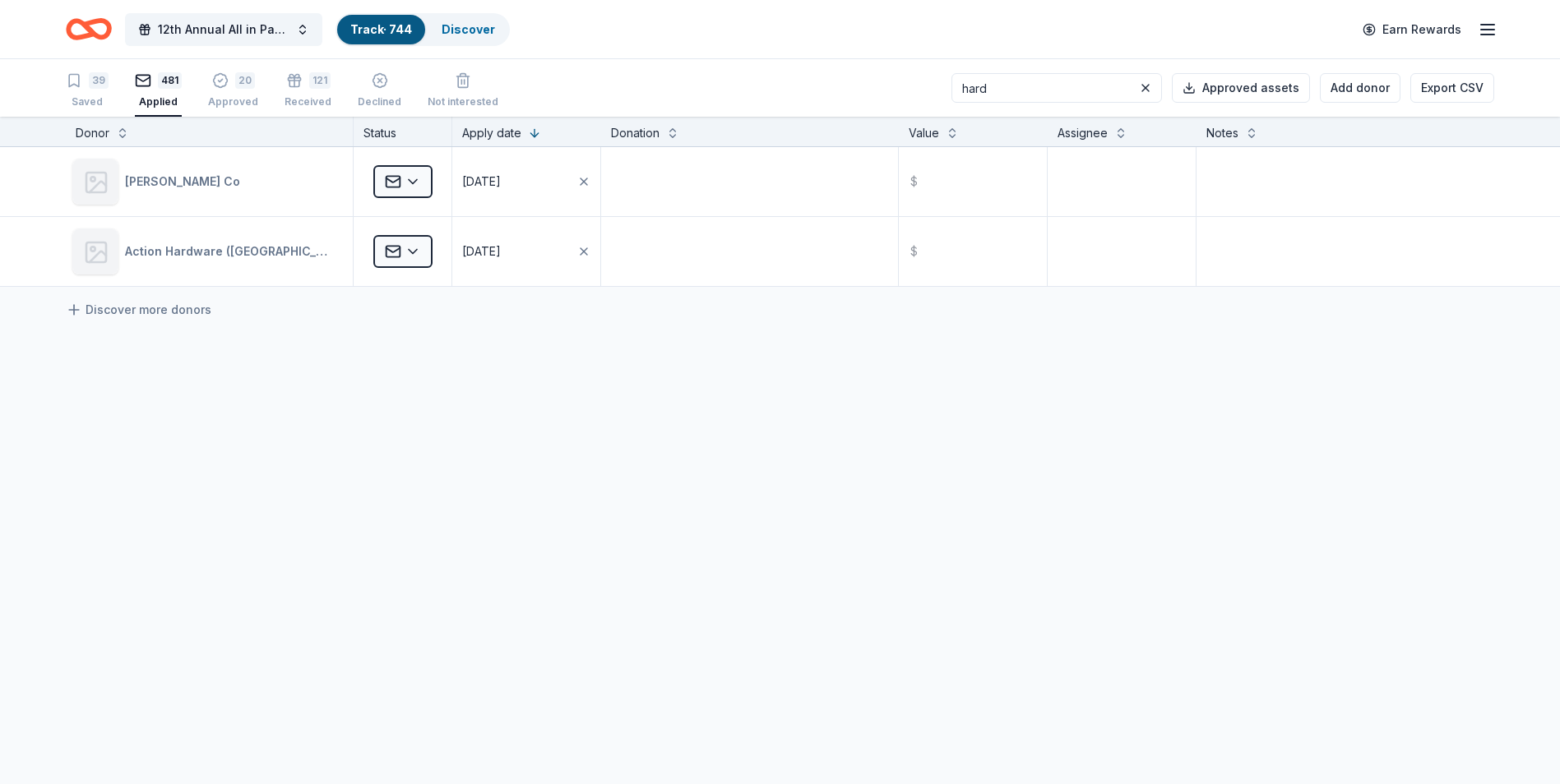
drag, startPoint x: 1019, startPoint y: 80, endPoint x: 969, endPoint y: 82, distance: 50.0
click at [969, 82] on div "39 Saved 481 Applied 20 Approved 121 Received Declined Not interested hard Appr…" at bounding box center [780, 87] width 1428 height 58
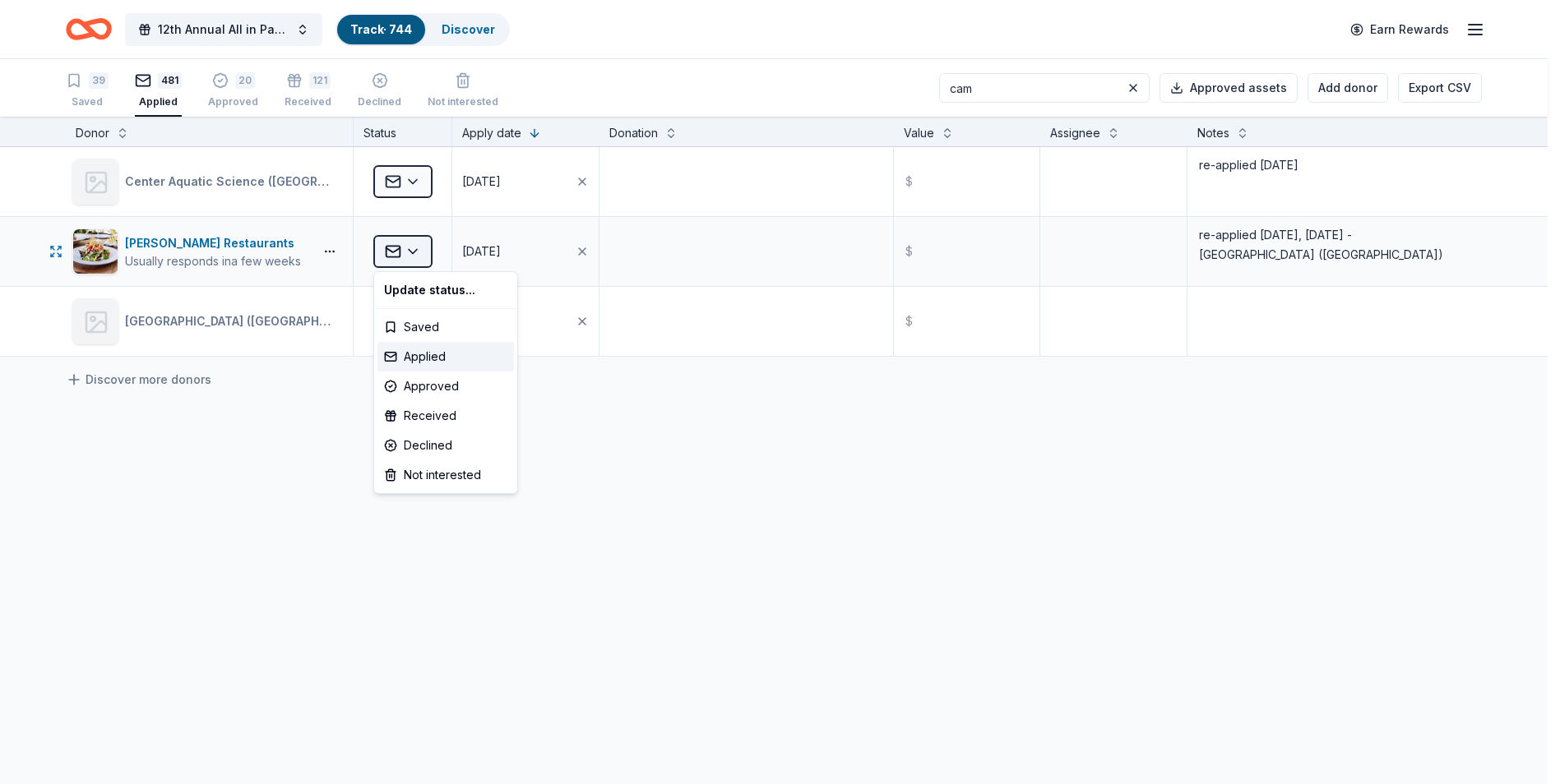
click at [415, 252] on html "12th Annual All in Paddle Raffle Track · 744 Discover Earn Rewards 39 Saved 481…" at bounding box center [780, 392] width 1560 height 784
click at [425, 443] on div "Declined" at bounding box center [445, 445] width 137 height 29
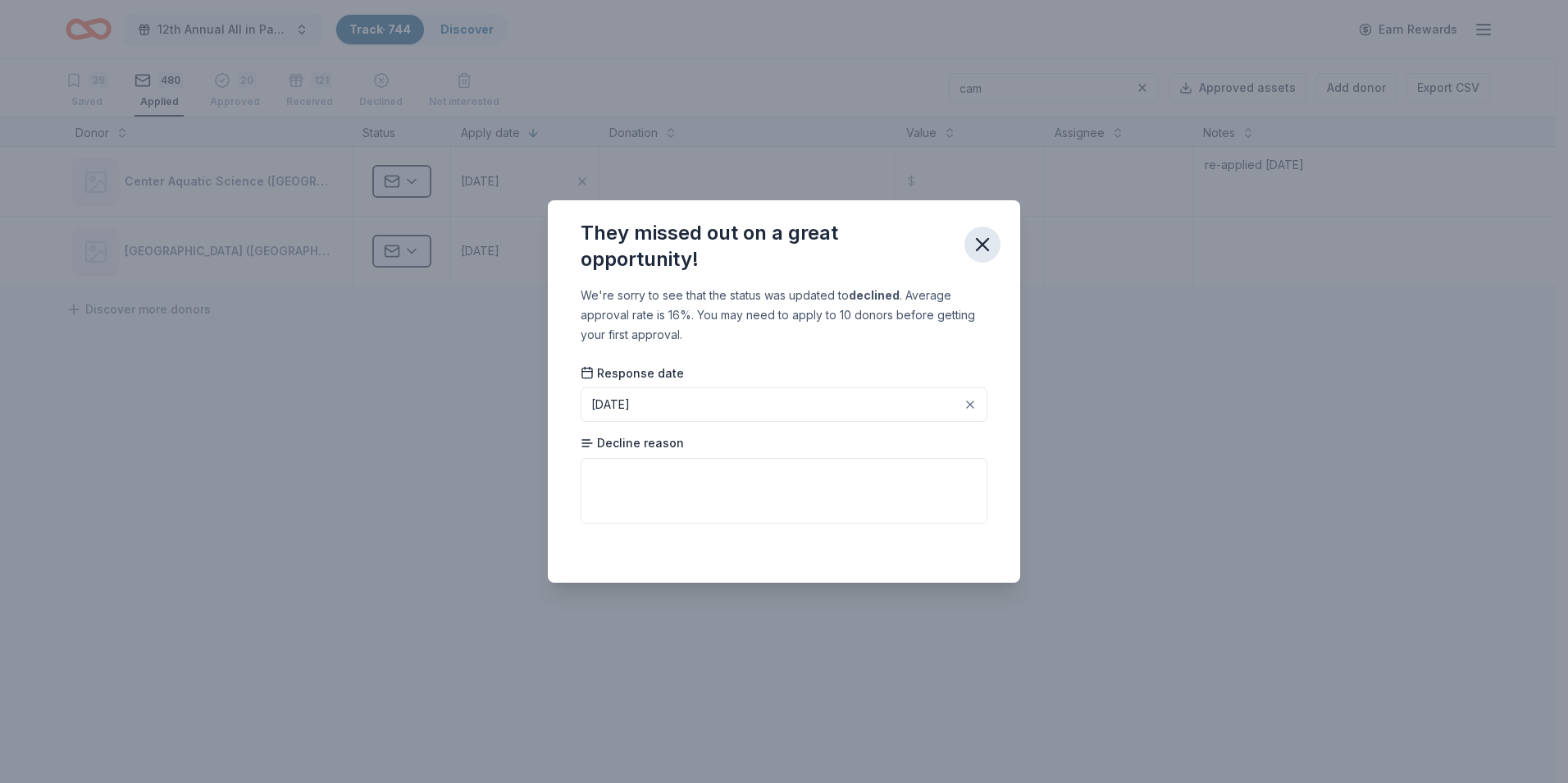
click at [985, 248] on icon "button" at bounding box center [982, 244] width 23 height 23
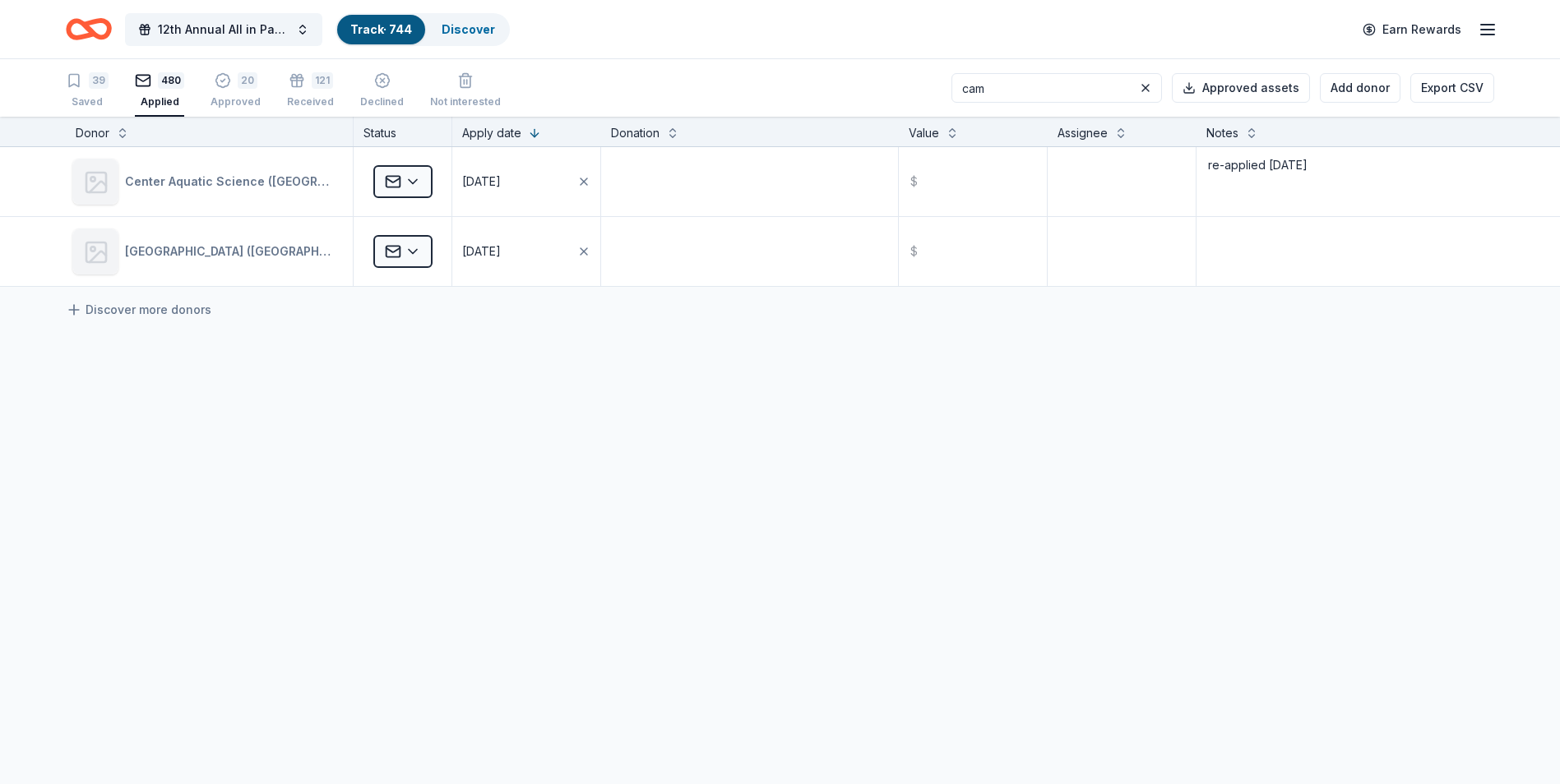
drag, startPoint x: 1007, startPoint y: 91, endPoint x: 973, endPoint y: 89, distance: 34.1
click at [973, 89] on input "cam" at bounding box center [1057, 87] width 210 height 29
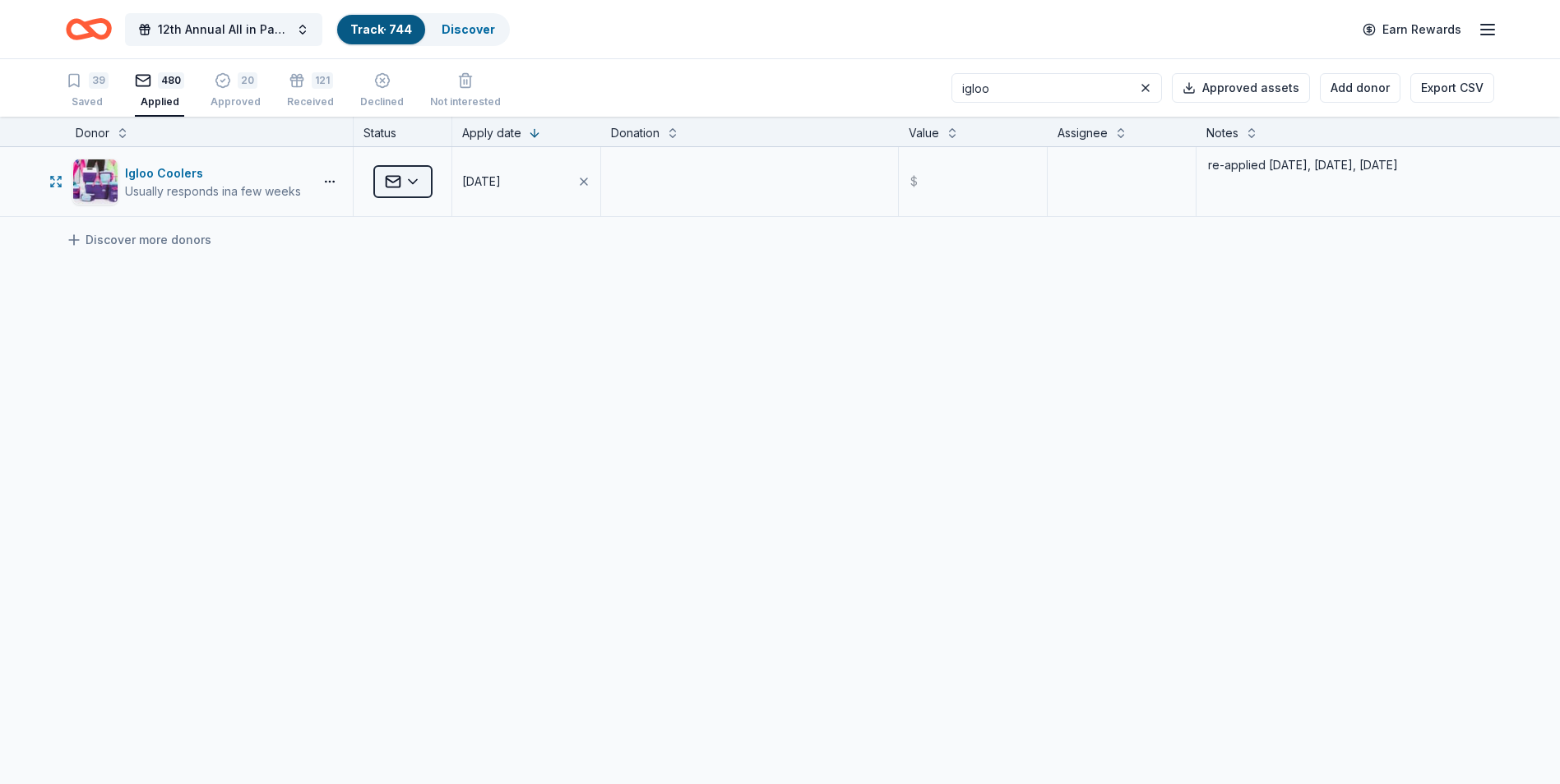
type input "igloo"
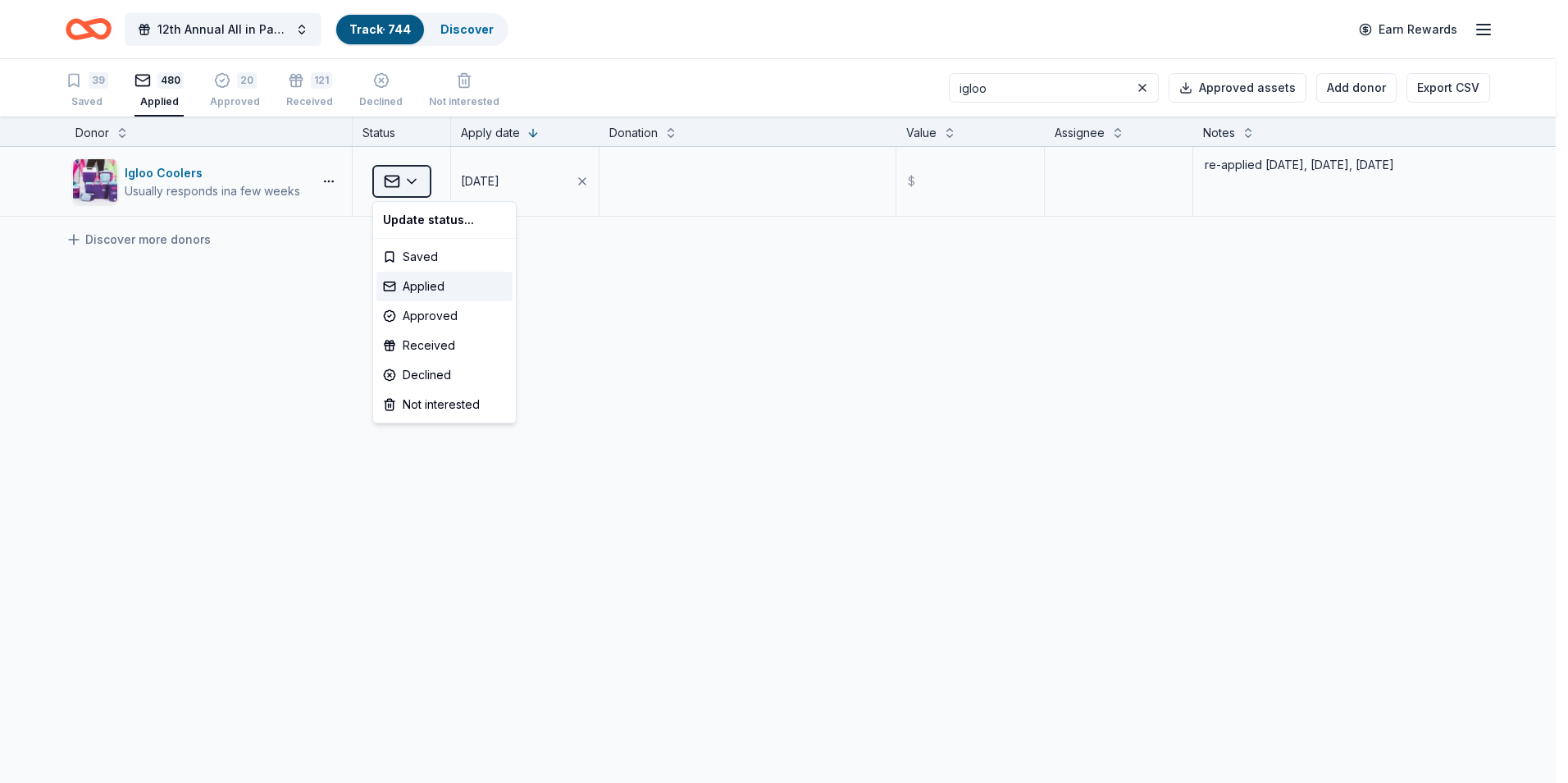
click at [414, 183] on html "12th Annual All in Paddle Raffle Track · 744 Discover Earn Rewards 39 Saved 480…" at bounding box center [784, 392] width 1568 height 783
click at [423, 378] on div "Declined" at bounding box center [444, 375] width 136 height 29
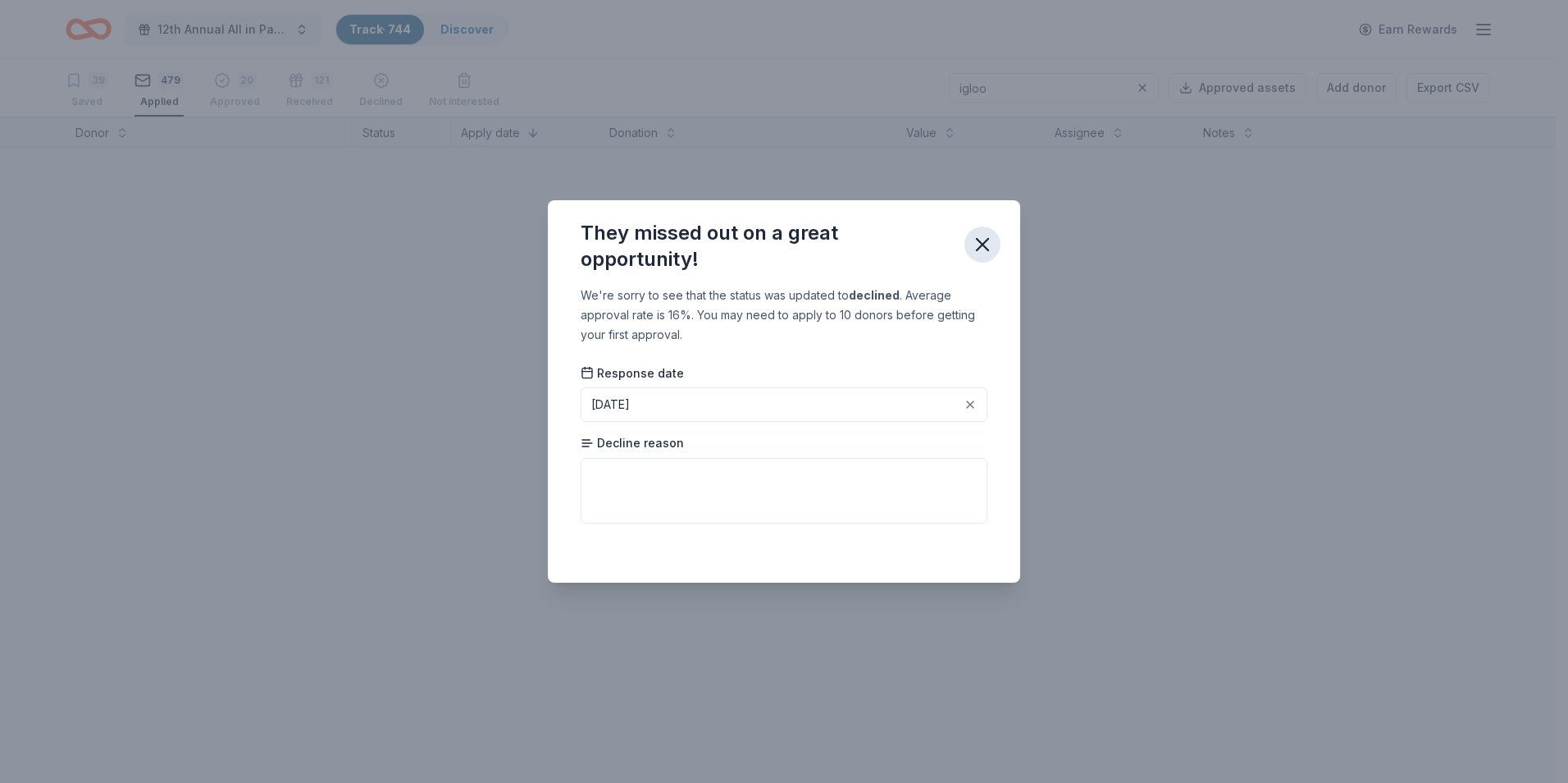
click at [984, 246] on icon "button" at bounding box center [983, 244] width 12 height 12
